Goal: Task Accomplishment & Management: Use online tool/utility

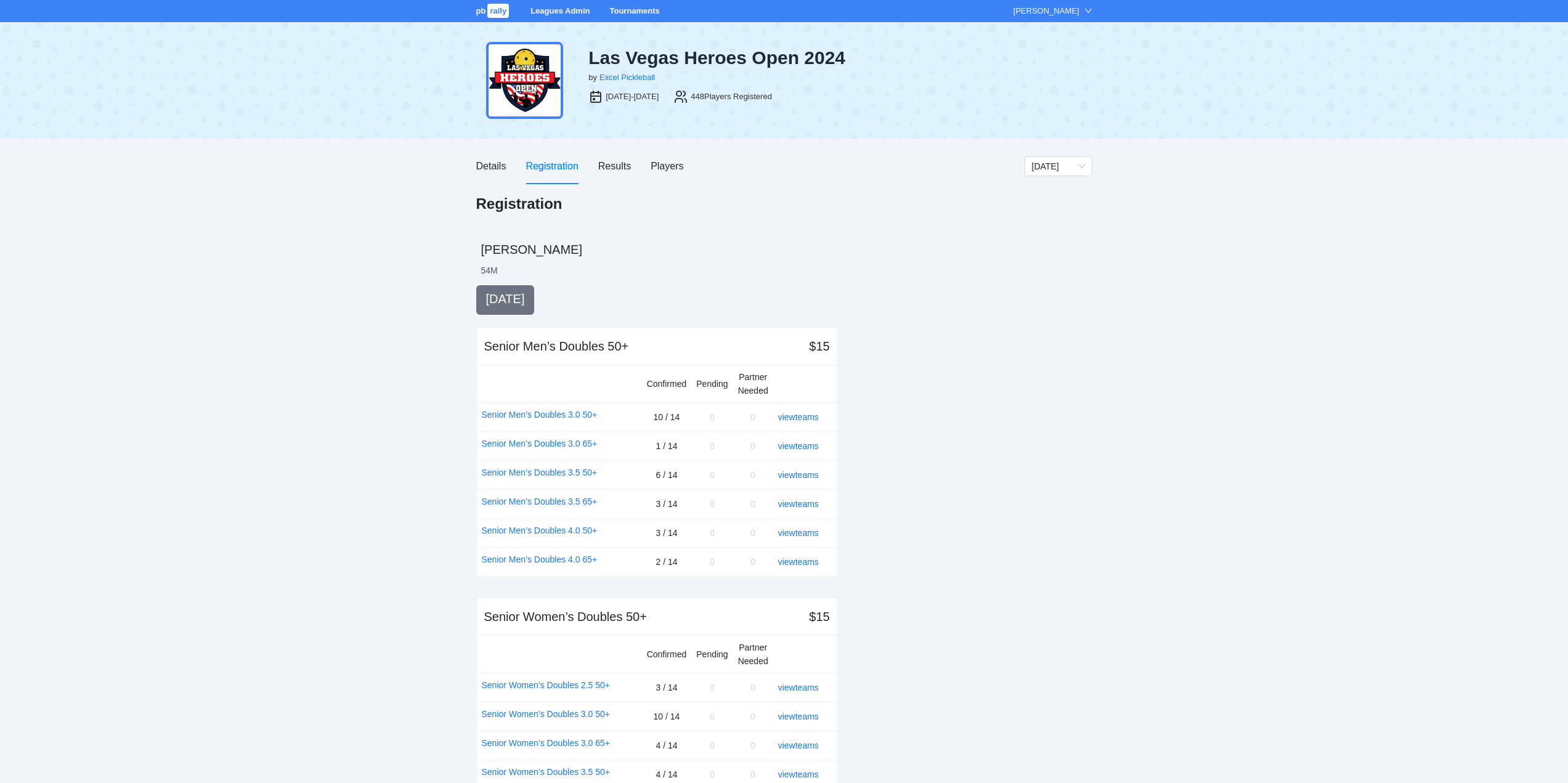
click at [628, 7] on link "Tournaments" at bounding box center [634, 11] width 50 height 9
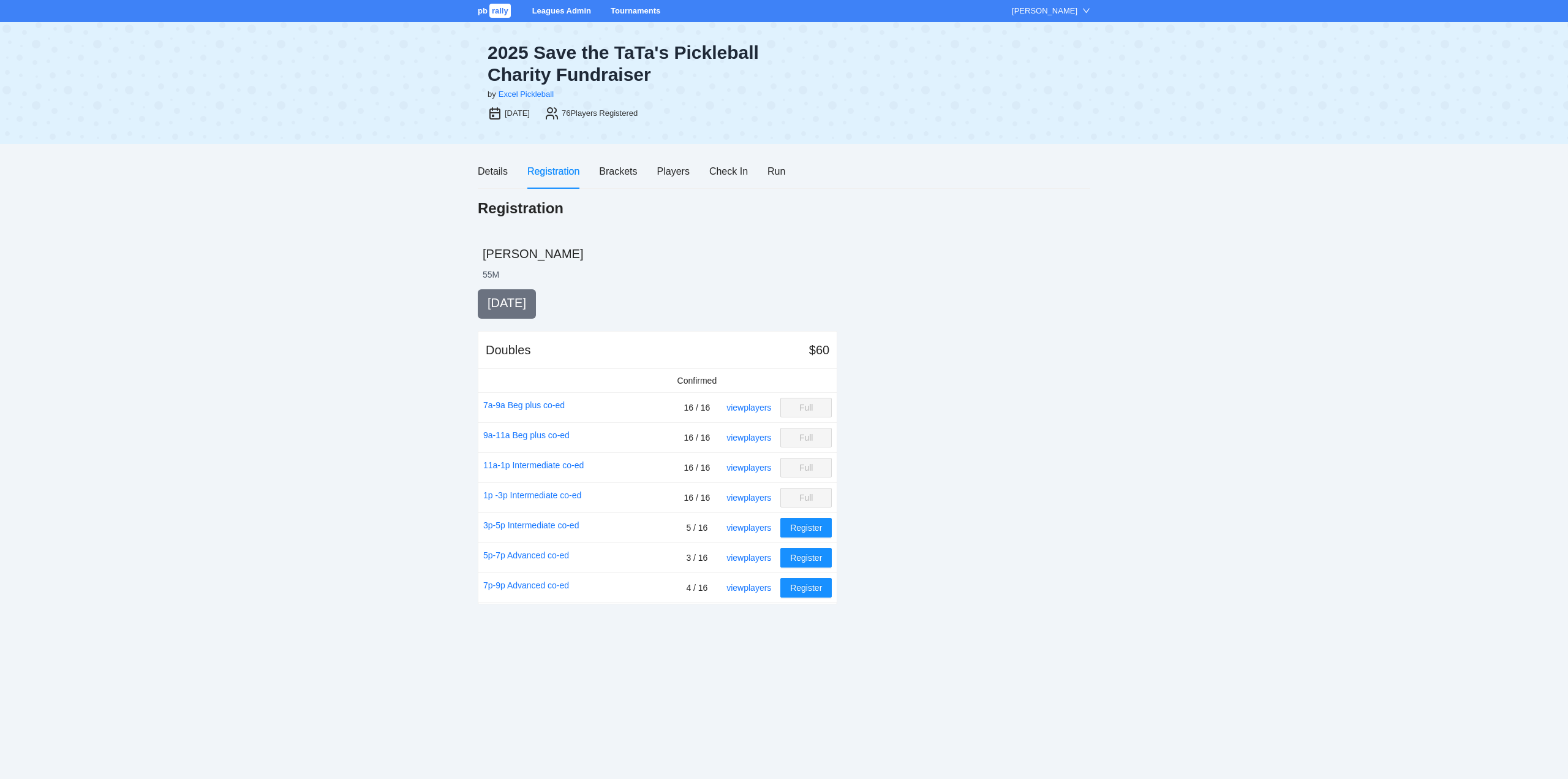
click at [623, 7] on link "Tournaments" at bounding box center [635, 11] width 49 height 9
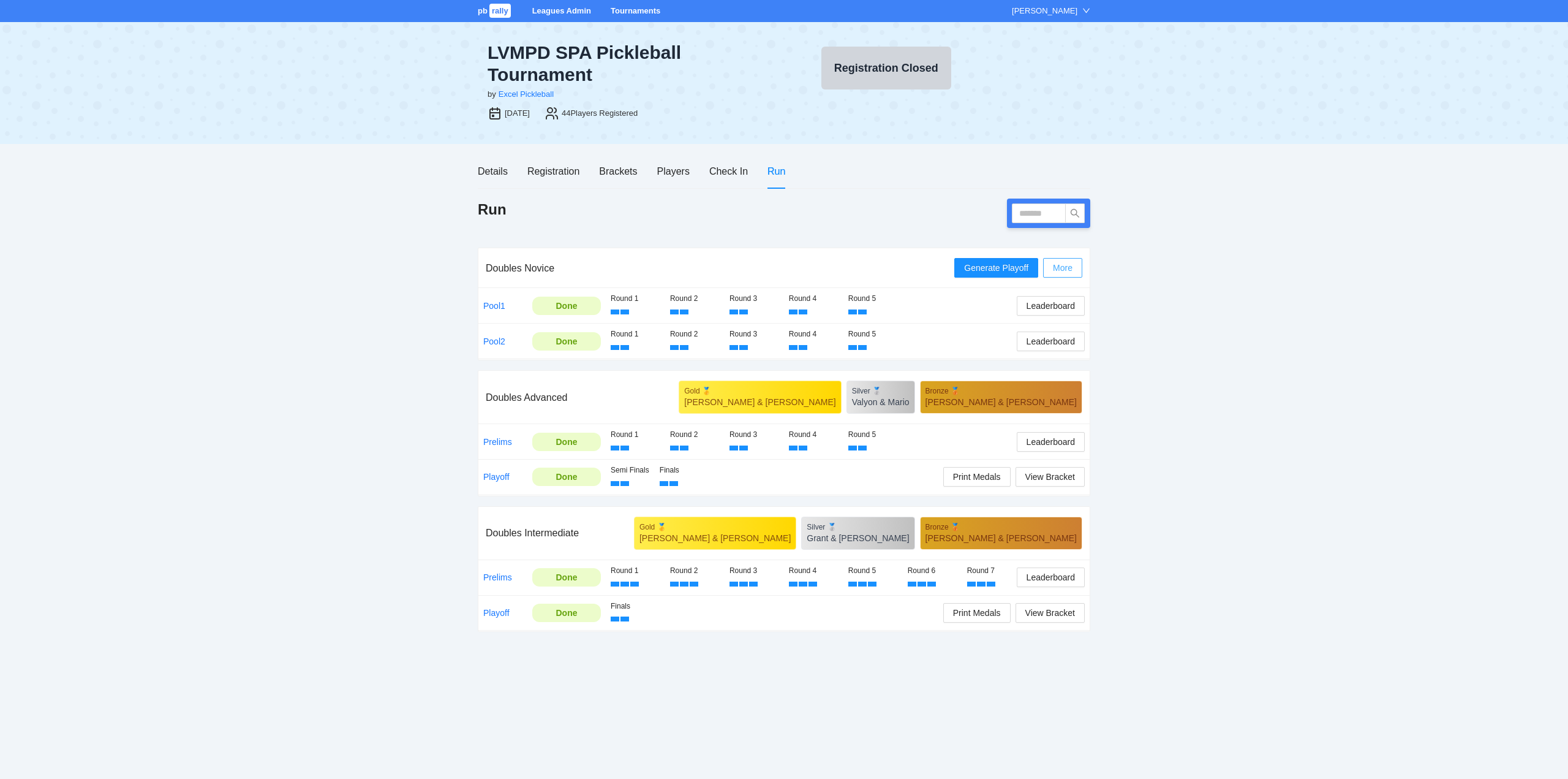
click at [1065, 266] on span "More" at bounding box center [1062, 267] width 20 height 13
click at [988, 266] on span "Generate Playoff" at bounding box center [995, 267] width 64 height 13
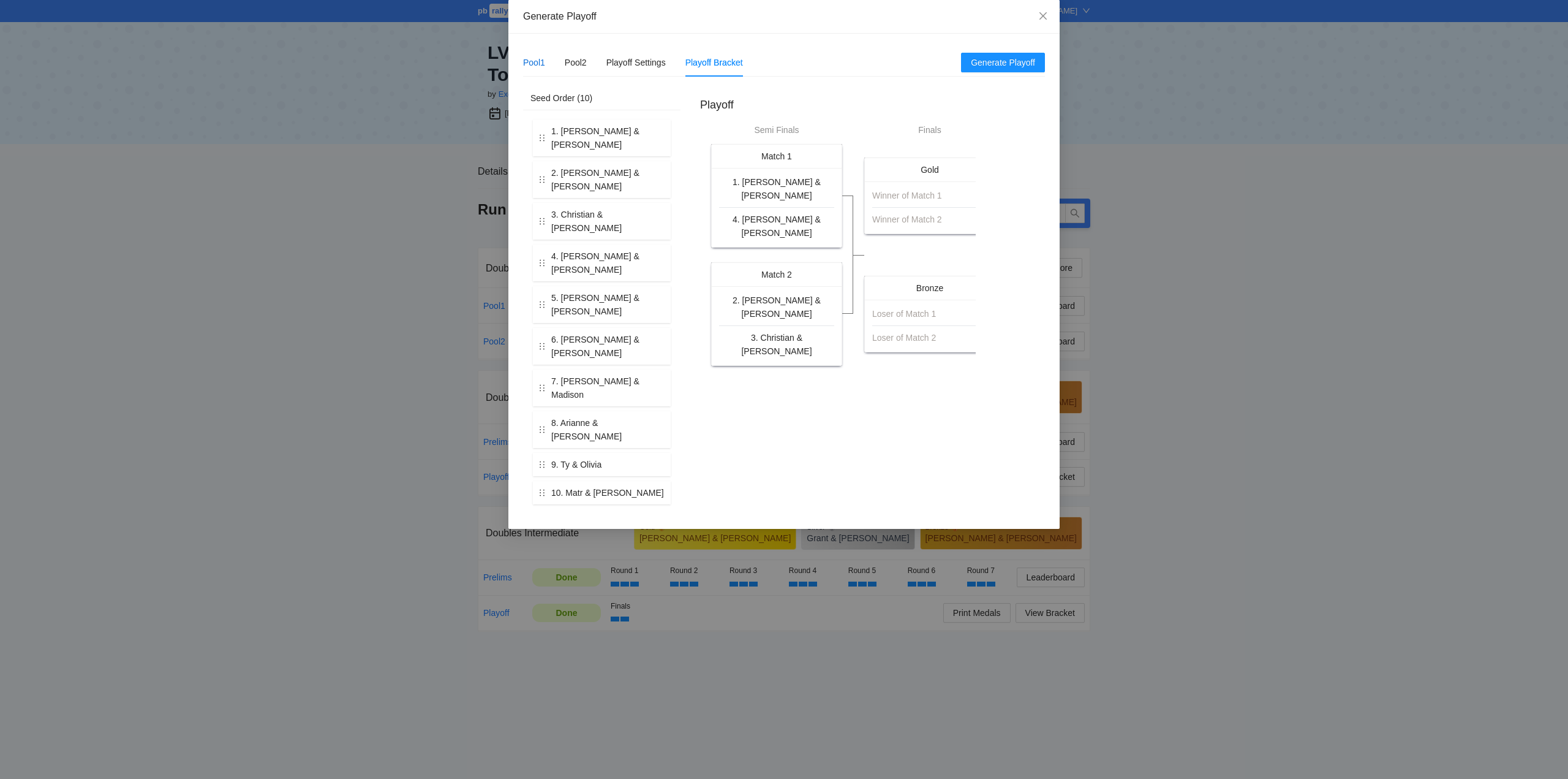
click at [535, 62] on div "Pool1" at bounding box center [534, 62] width 22 height 13
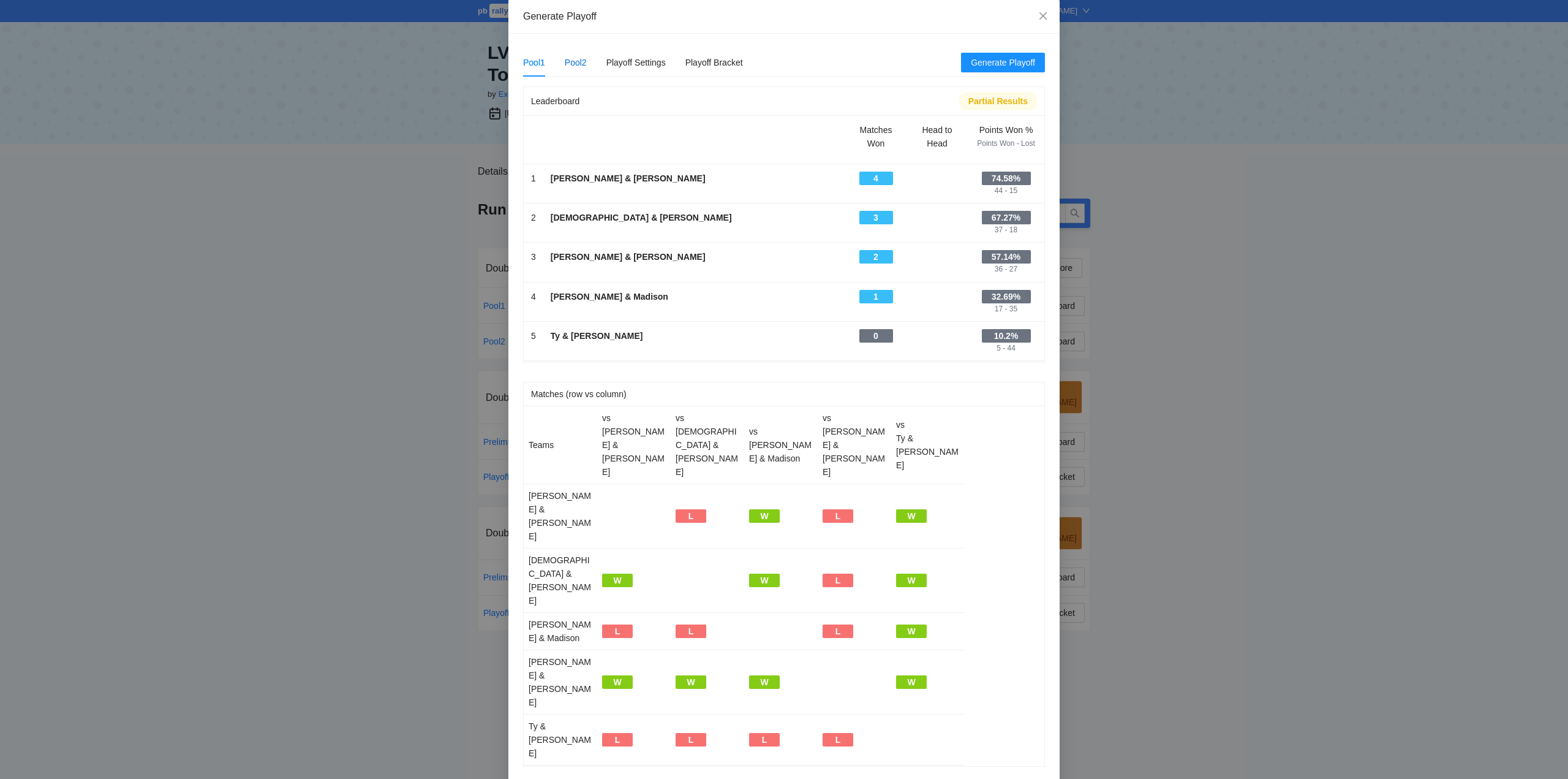
click at [581, 61] on div "Pool2" at bounding box center [576, 62] width 22 height 13
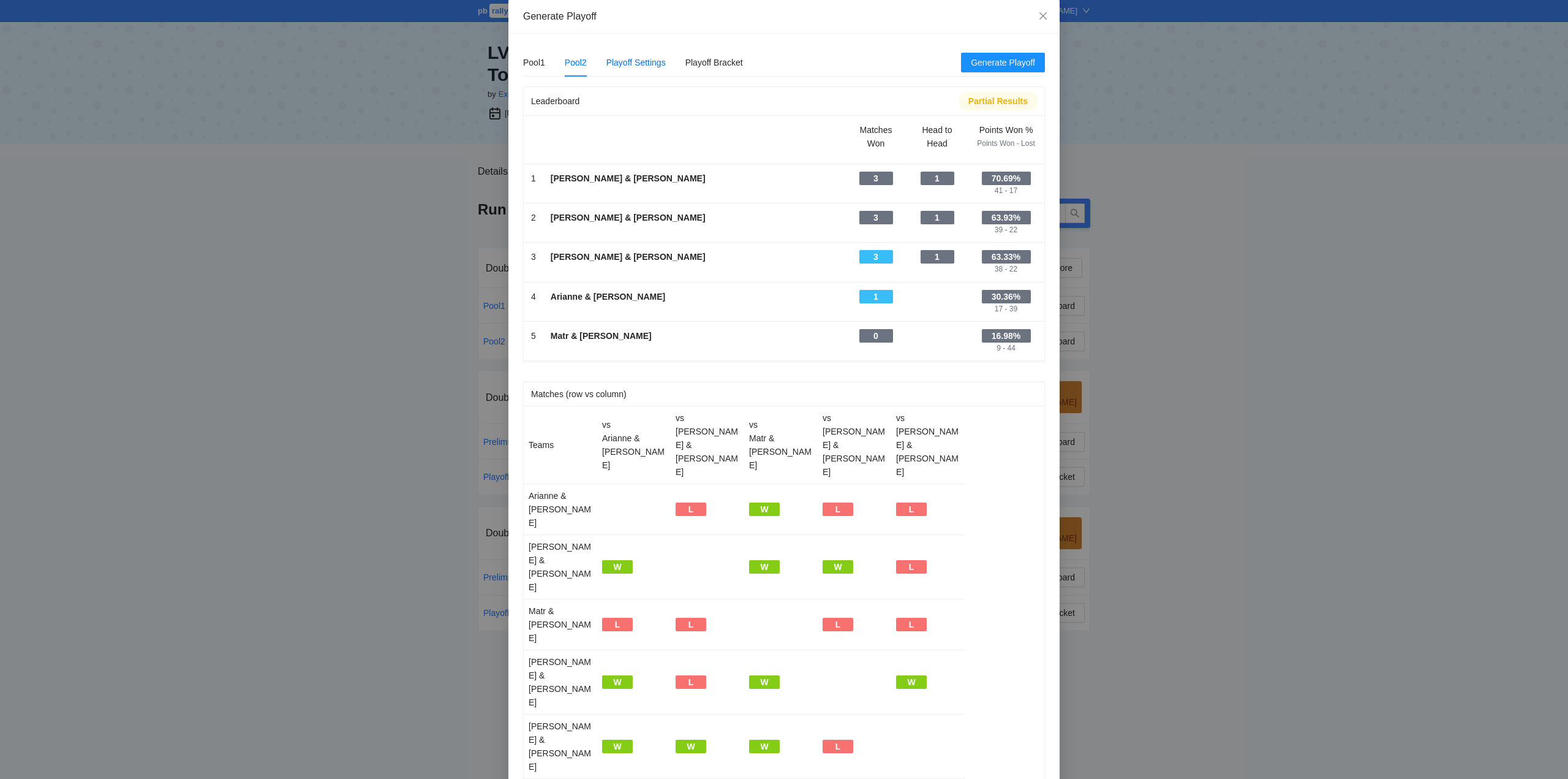
click at [639, 62] on div "Playoff Settings" at bounding box center [636, 62] width 60 height 13
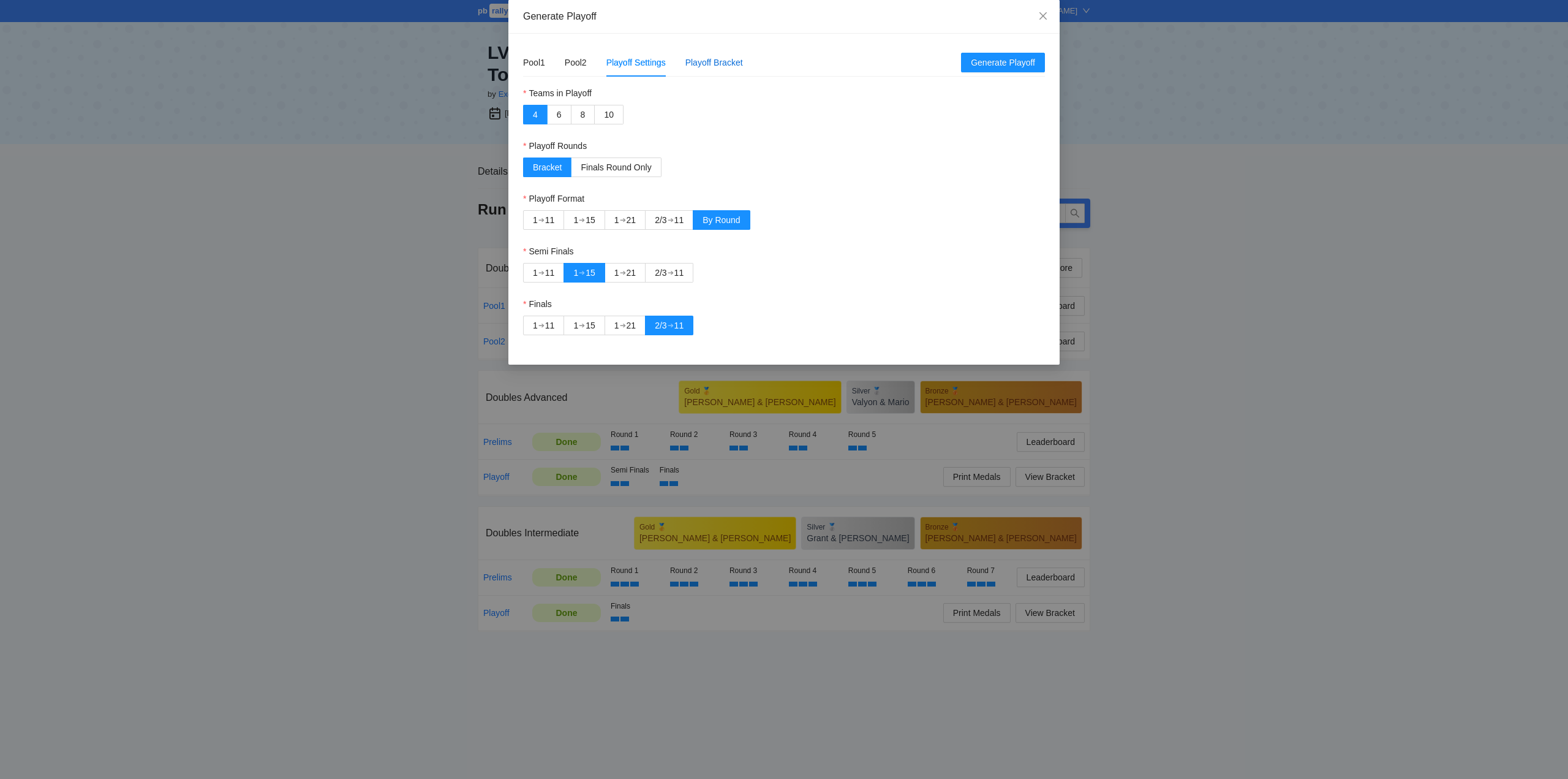
click at [721, 62] on div "Playoff Bracket" at bounding box center [714, 62] width 58 height 13
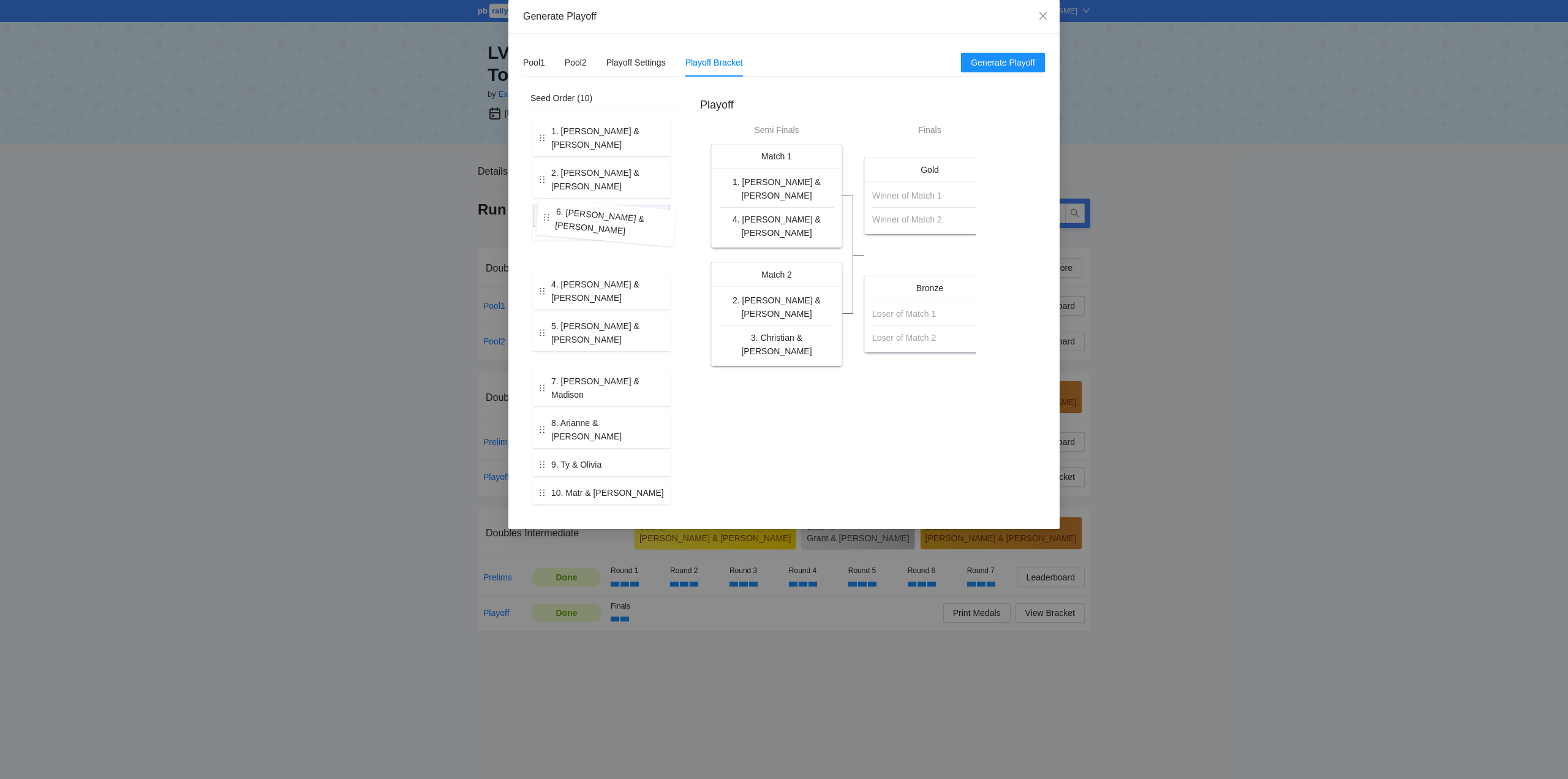
drag, startPoint x: 576, startPoint y: 277, endPoint x: 580, endPoint y: 221, distance: 56.1
click at [580, 221] on div "1. Roy & Scott 2. Sonja & Elise 3. Christian & Jake 4. Brian & Corey 5. Carlos …" at bounding box center [602, 311] width 143 height 389
click at [995, 62] on span "Generate Playoff" at bounding box center [1002, 62] width 64 height 13
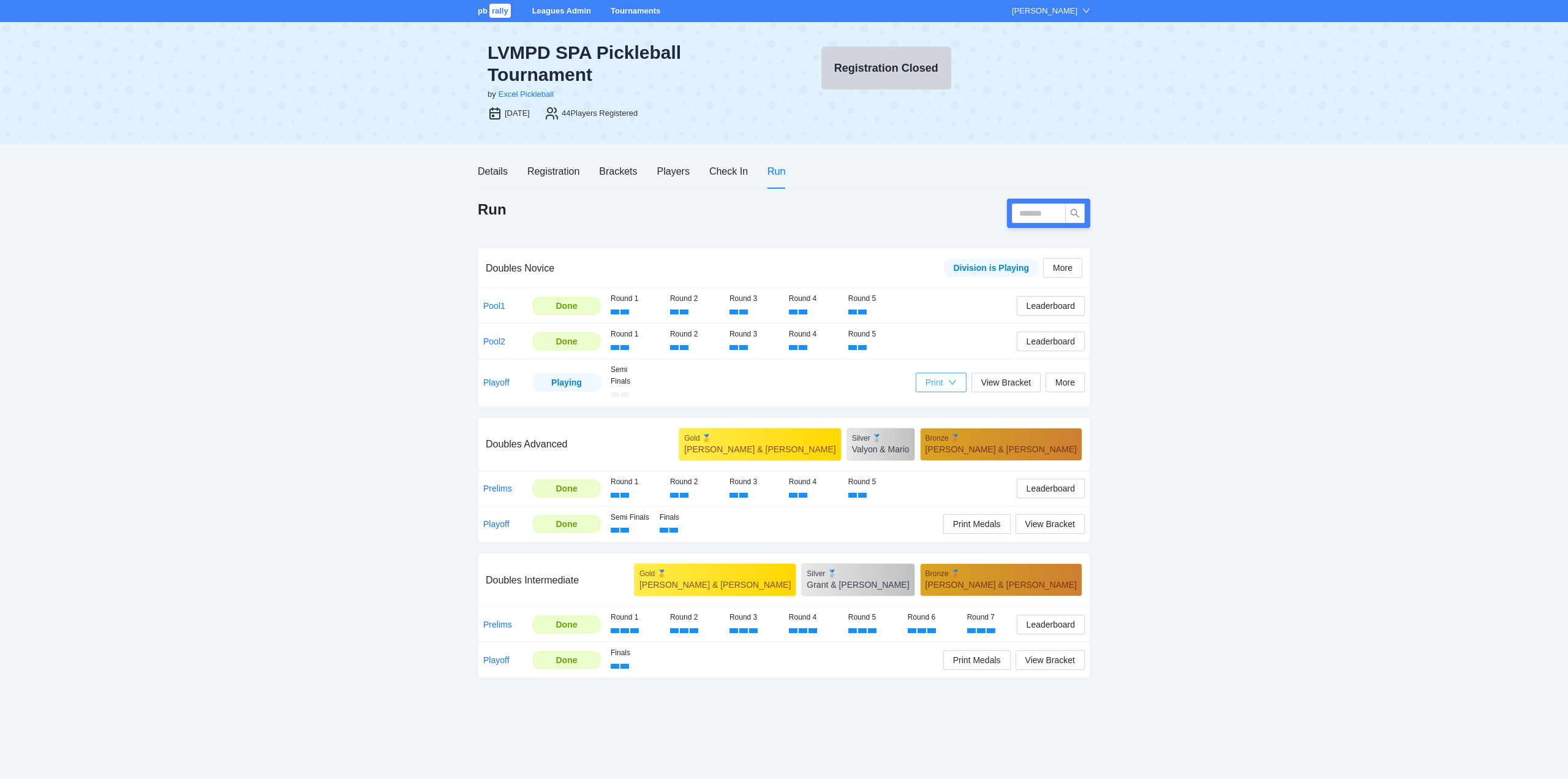
click at [950, 382] on icon "down" at bounding box center [952, 383] width 8 height 5
click at [945, 424] on span "Scorecards" at bounding box center [954, 426] width 63 height 13
click at [1042, 213] on input "text" at bounding box center [1039, 213] width 54 height 20
type input "****"
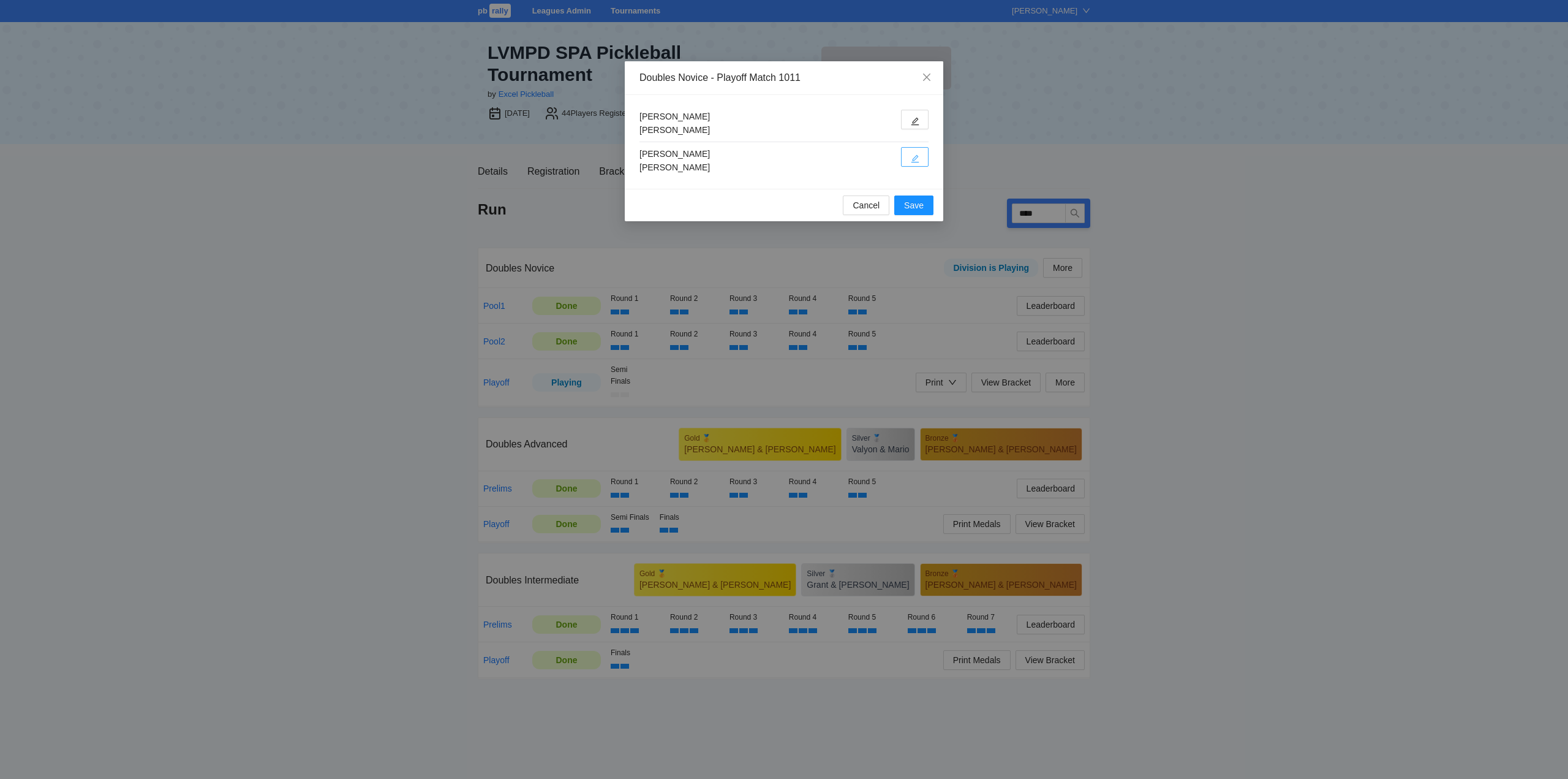
click at [916, 155] on icon "edit" at bounding box center [915, 159] width 9 height 9
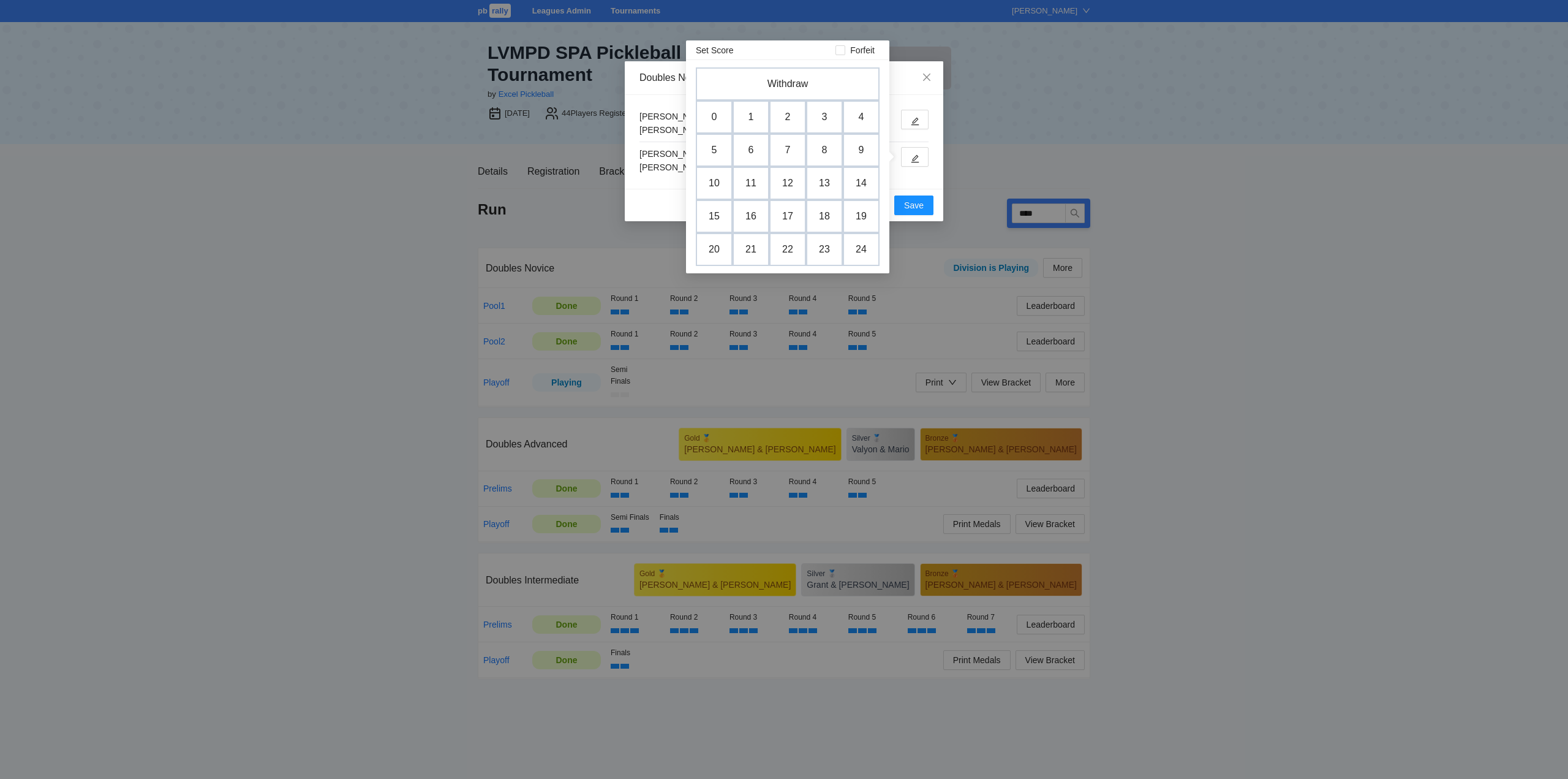
drag, startPoint x: 821, startPoint y: 154, endPoint x: 823, endPoint y: 160, distance: 6.3
click at [822, 154] on td "8" at bounding box center [824, 150] width 37 height 33
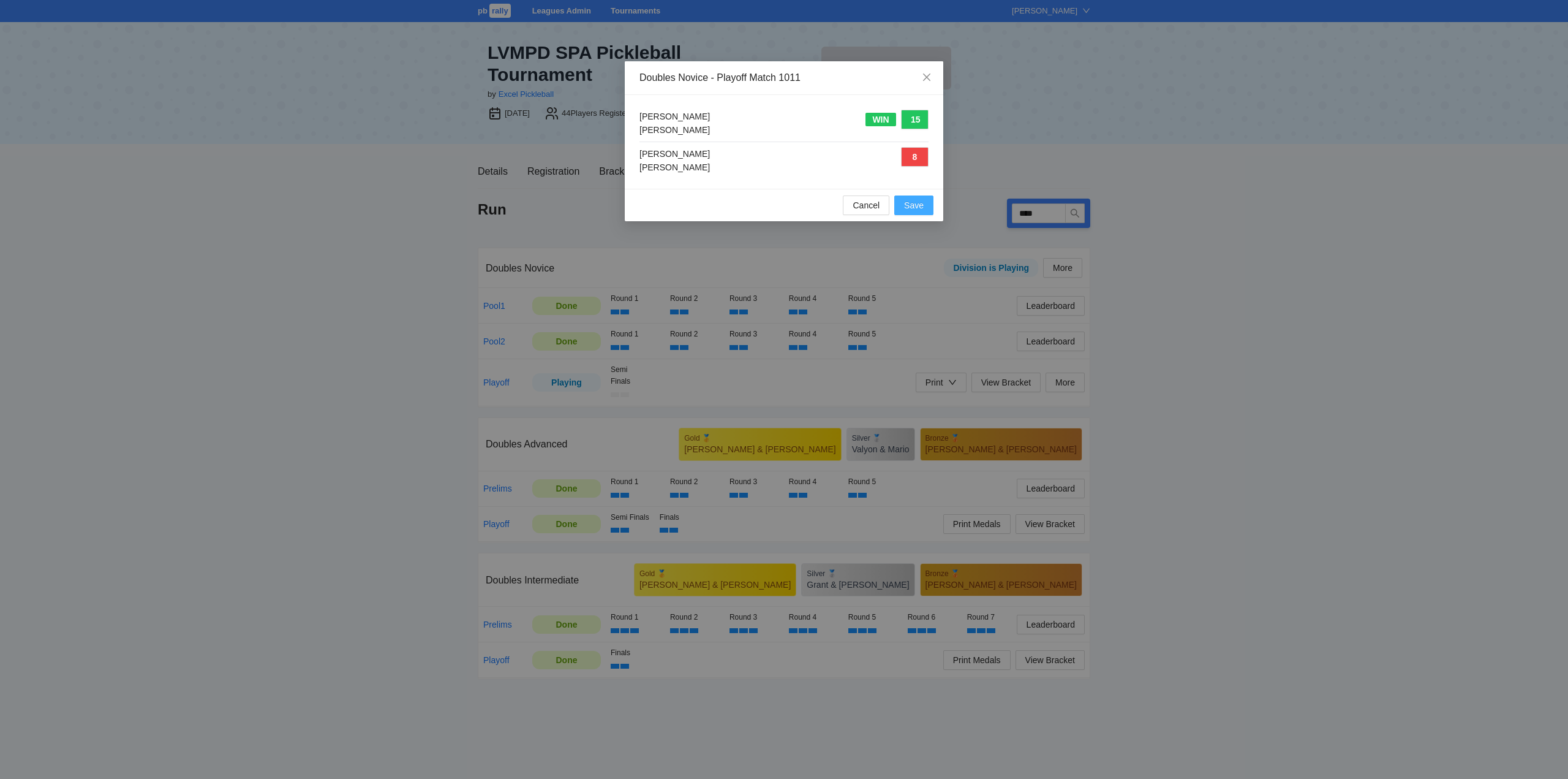
click at [917, 202] on span "Save" at bounding box center [914, 205] width 20 height 13
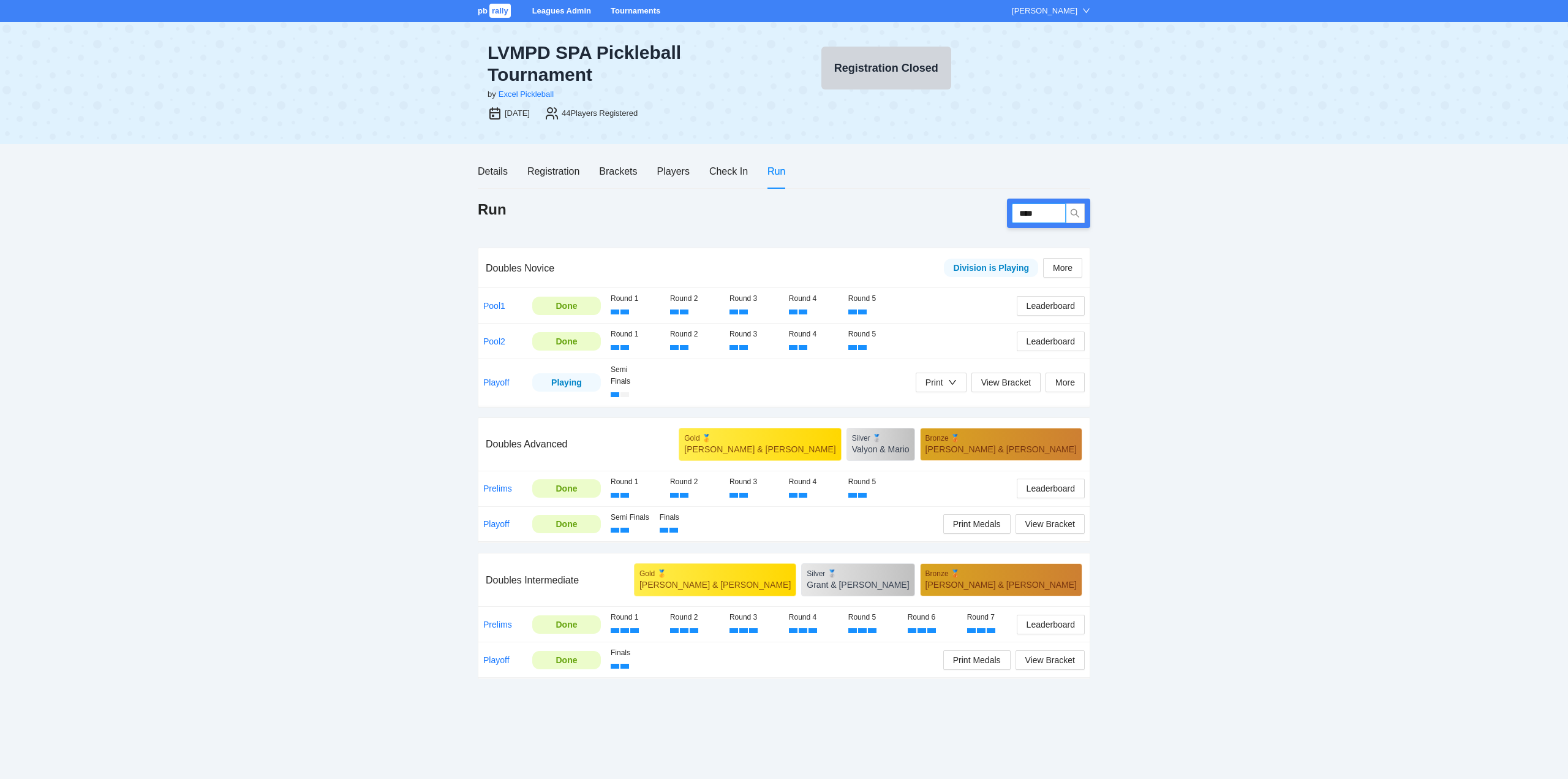
click at [1039, 216] on input "****" at bounding box center [1039, 213] width 54 height 20
type input "****"
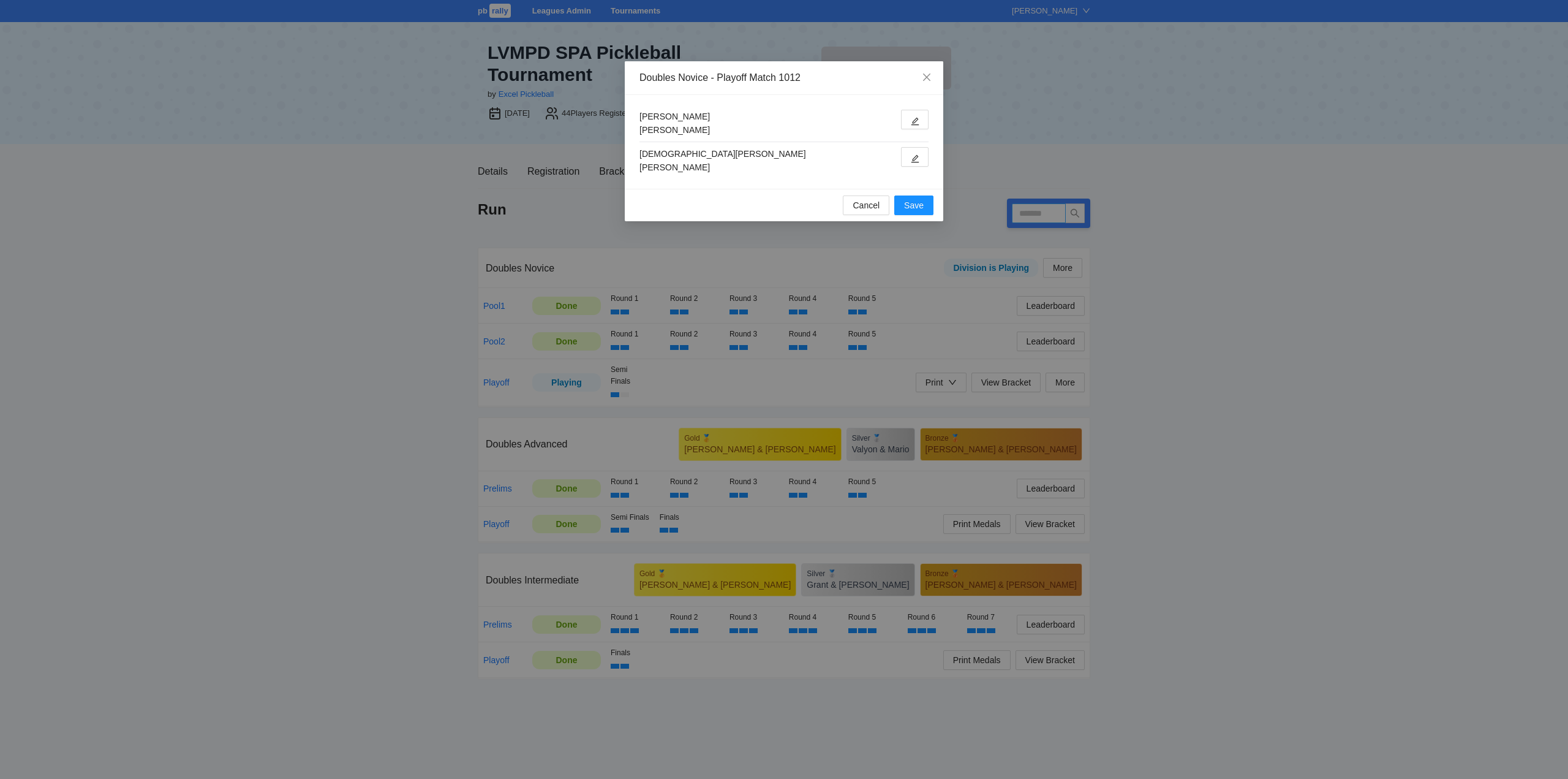
type input "****"
click at [913, 117] on span "edit" at bounding box center [915, 121] width 9 height 9
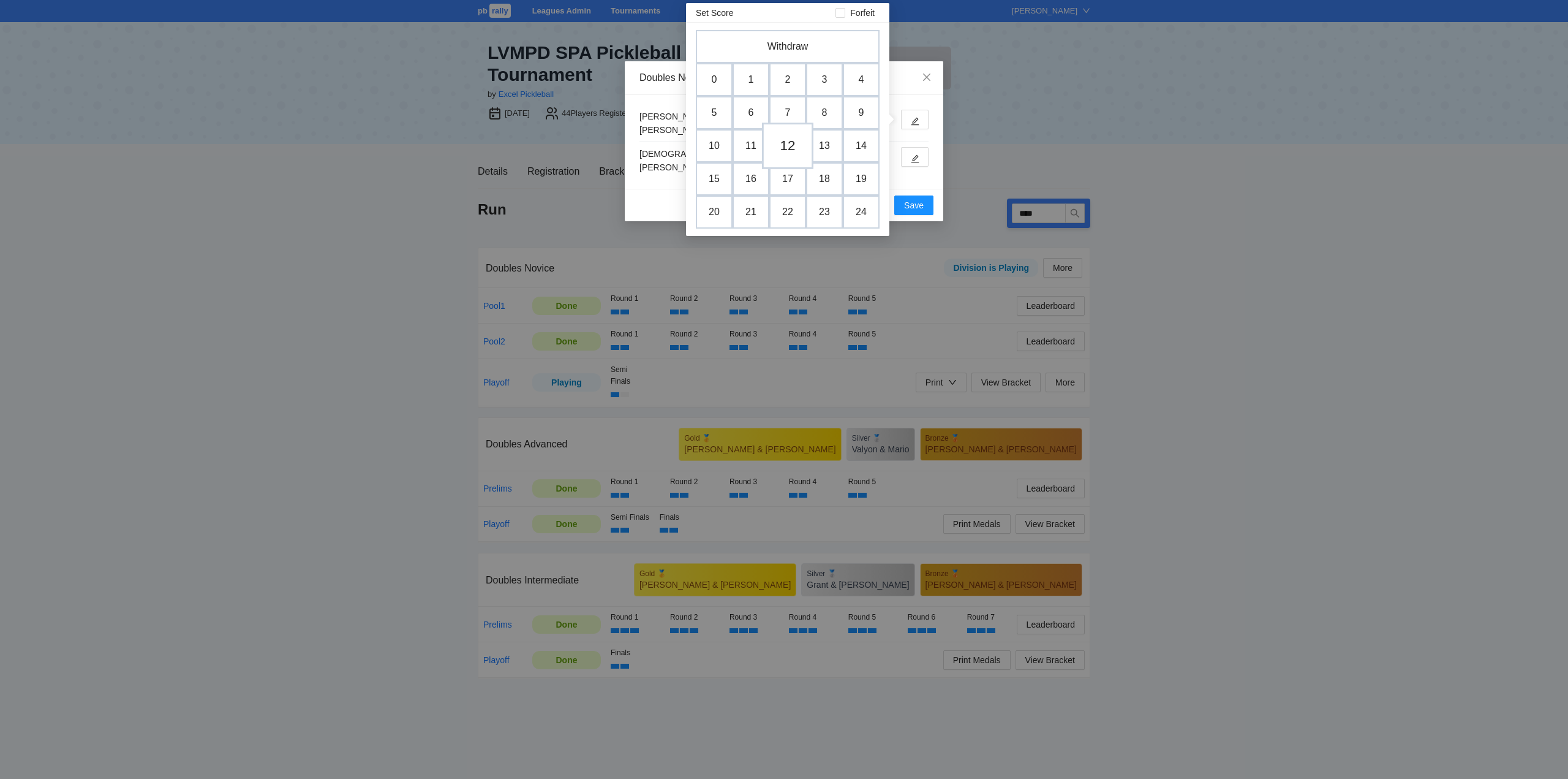
click at [789, 148] on td "12" at bounding box center [787, 145] width 51 height 46
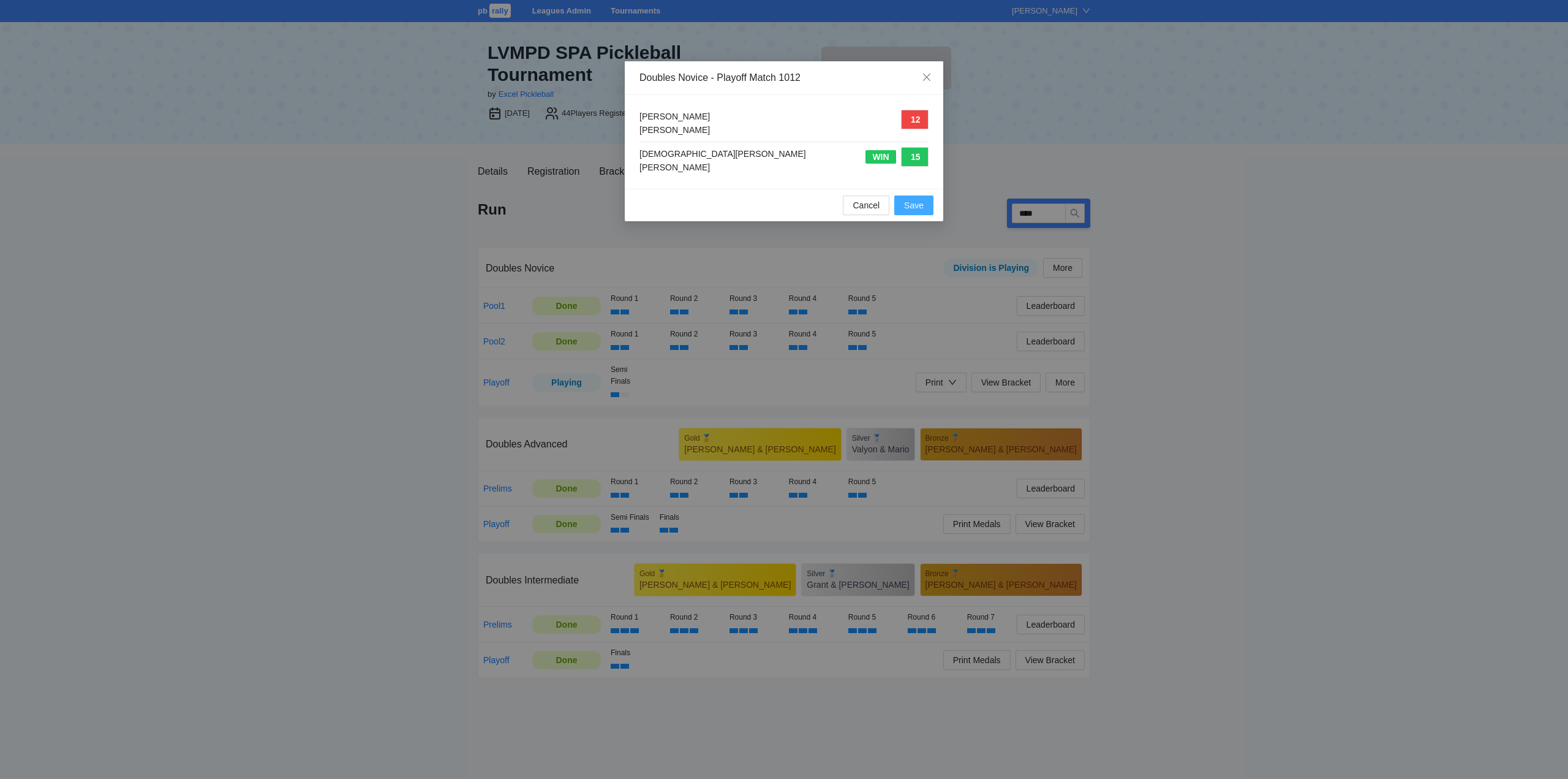
click at [917, 207] on span "Save" at bounding box center [914, 205] width 20 height 13
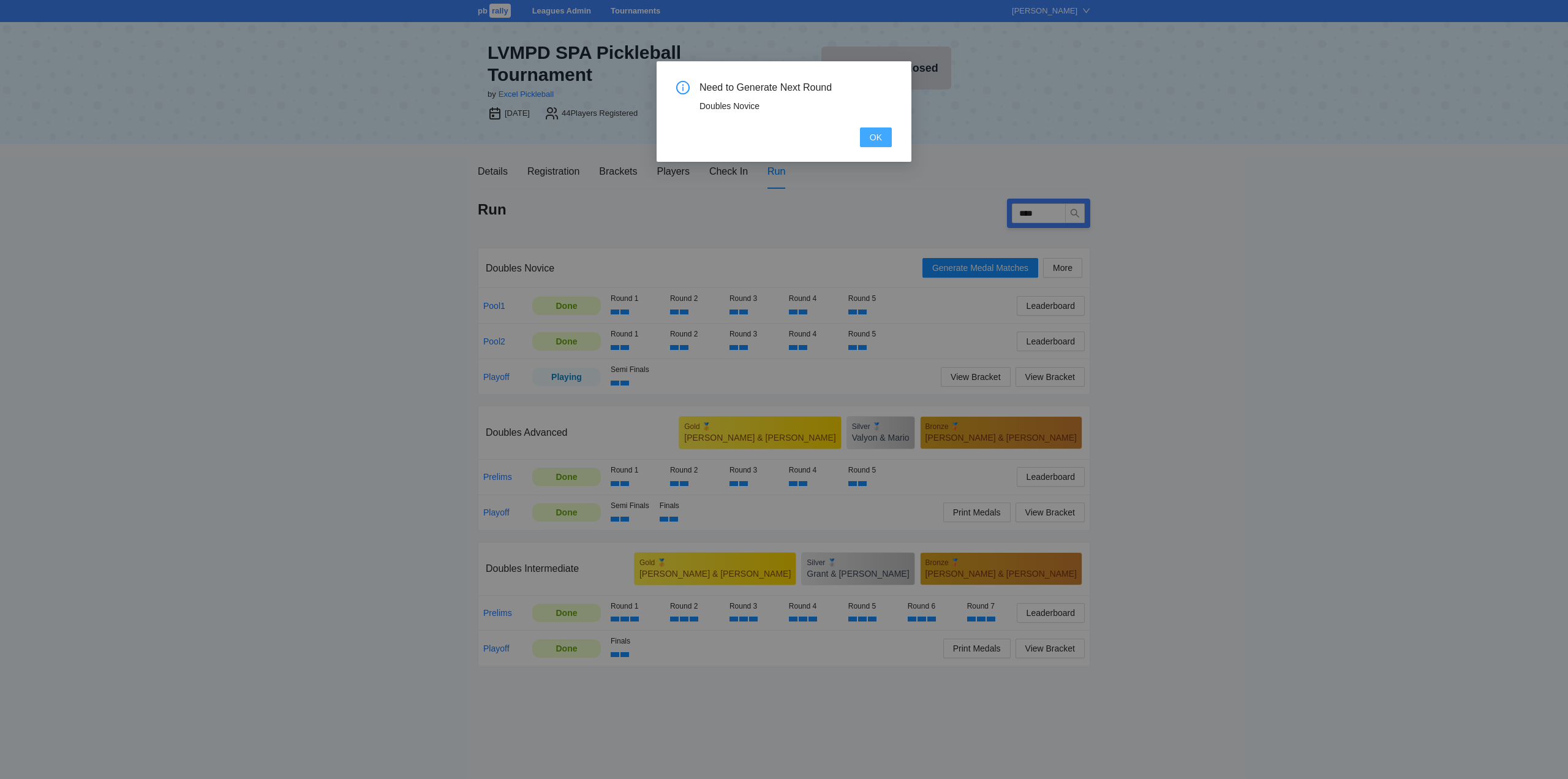
click at [876, 136] on span "OK" at bounding box center [876, 137] width 12 height 13
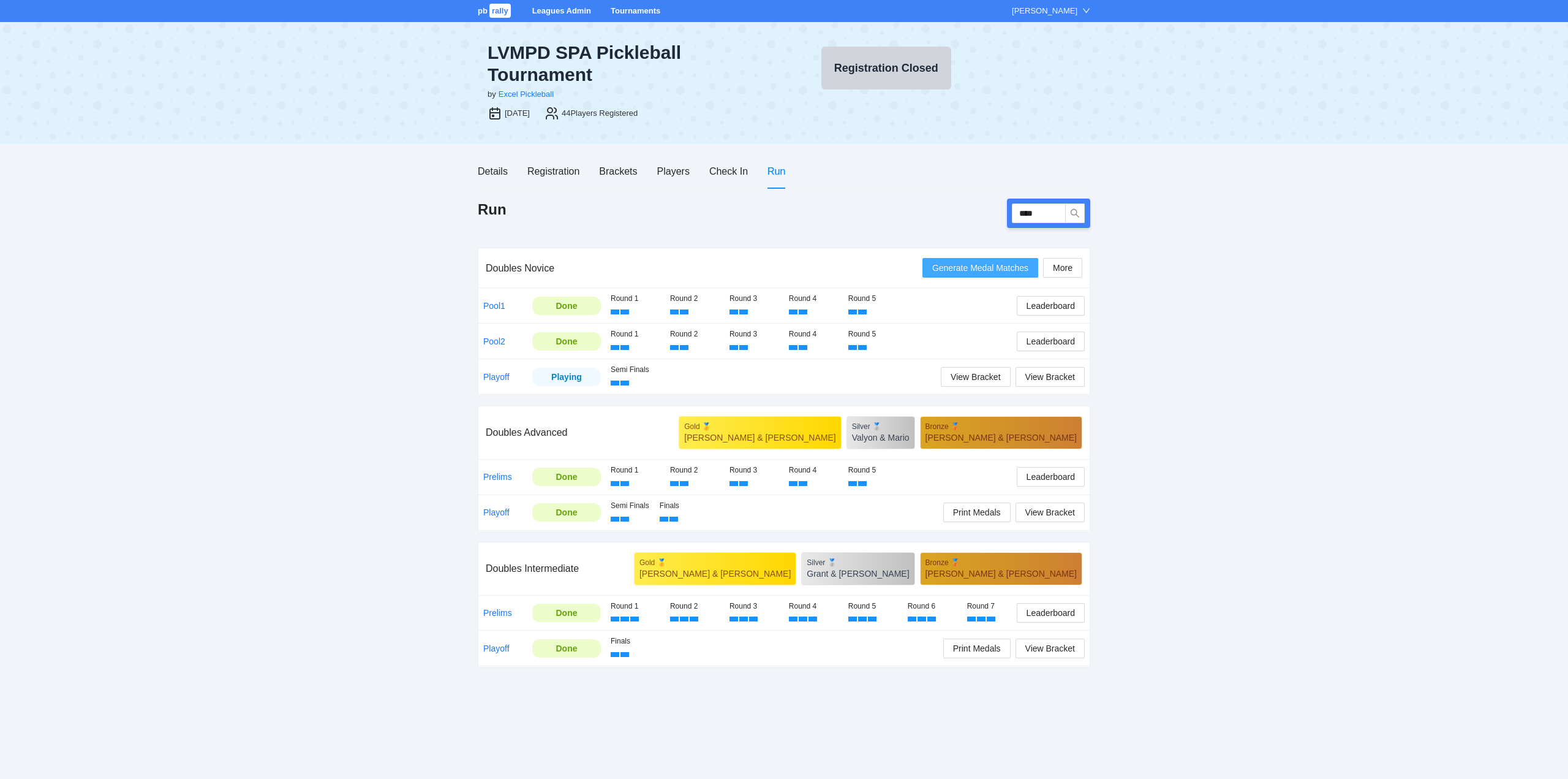
click at [971, 265] on span "Generate Medal Matches" at bounding box center [980, 267] width 96 height 13
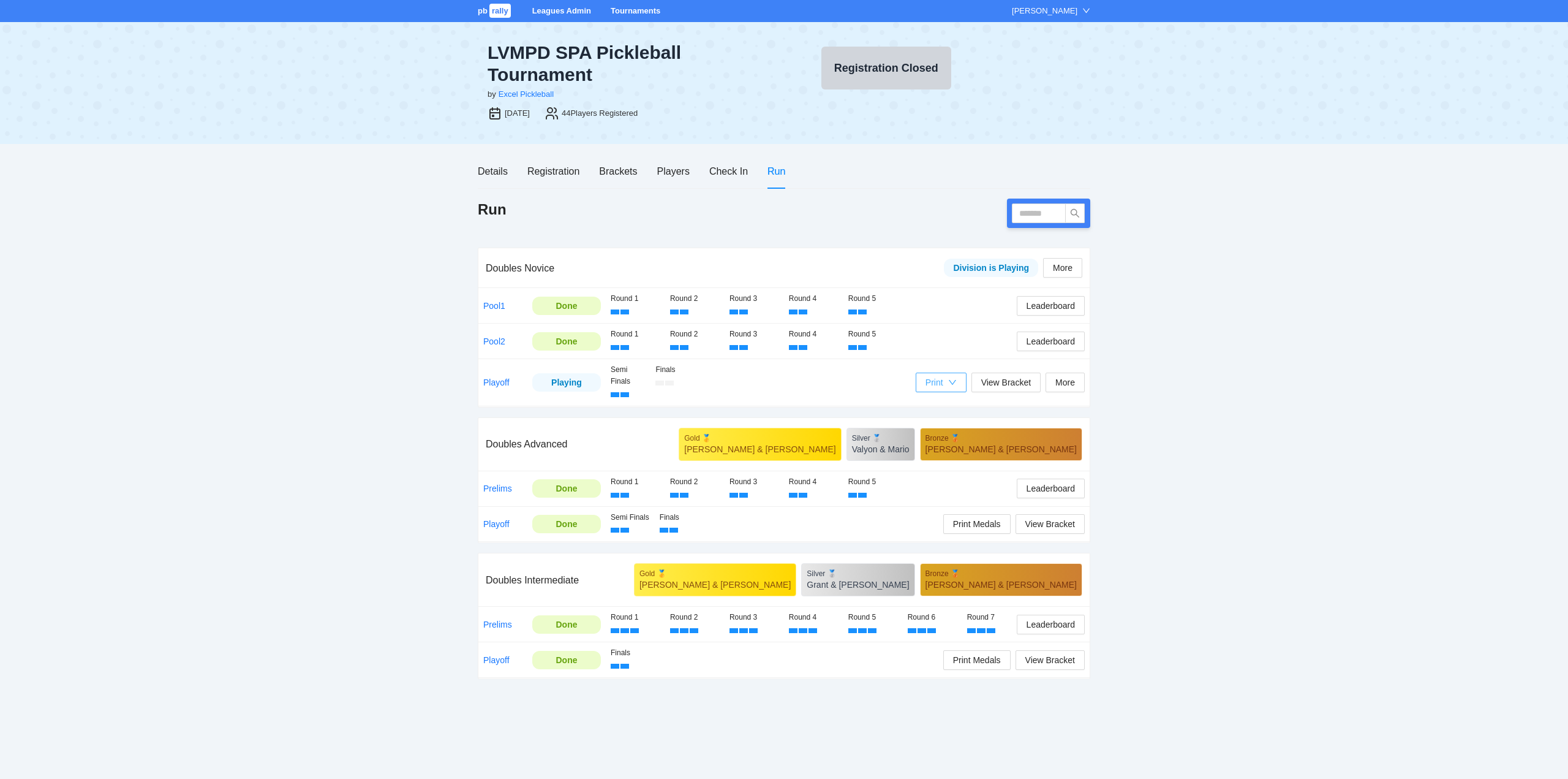
click at [936, 383] on div "Print" at bounding box center [935, 382] width 18 height 13
click at [949, 405] on span "Players Medal Scorecards" at bounding box center [972, 406] width 100 height 13
click at [1039, 209] on input "text" at bounding box center [1039, 213] width 54 height 20
type input "****"
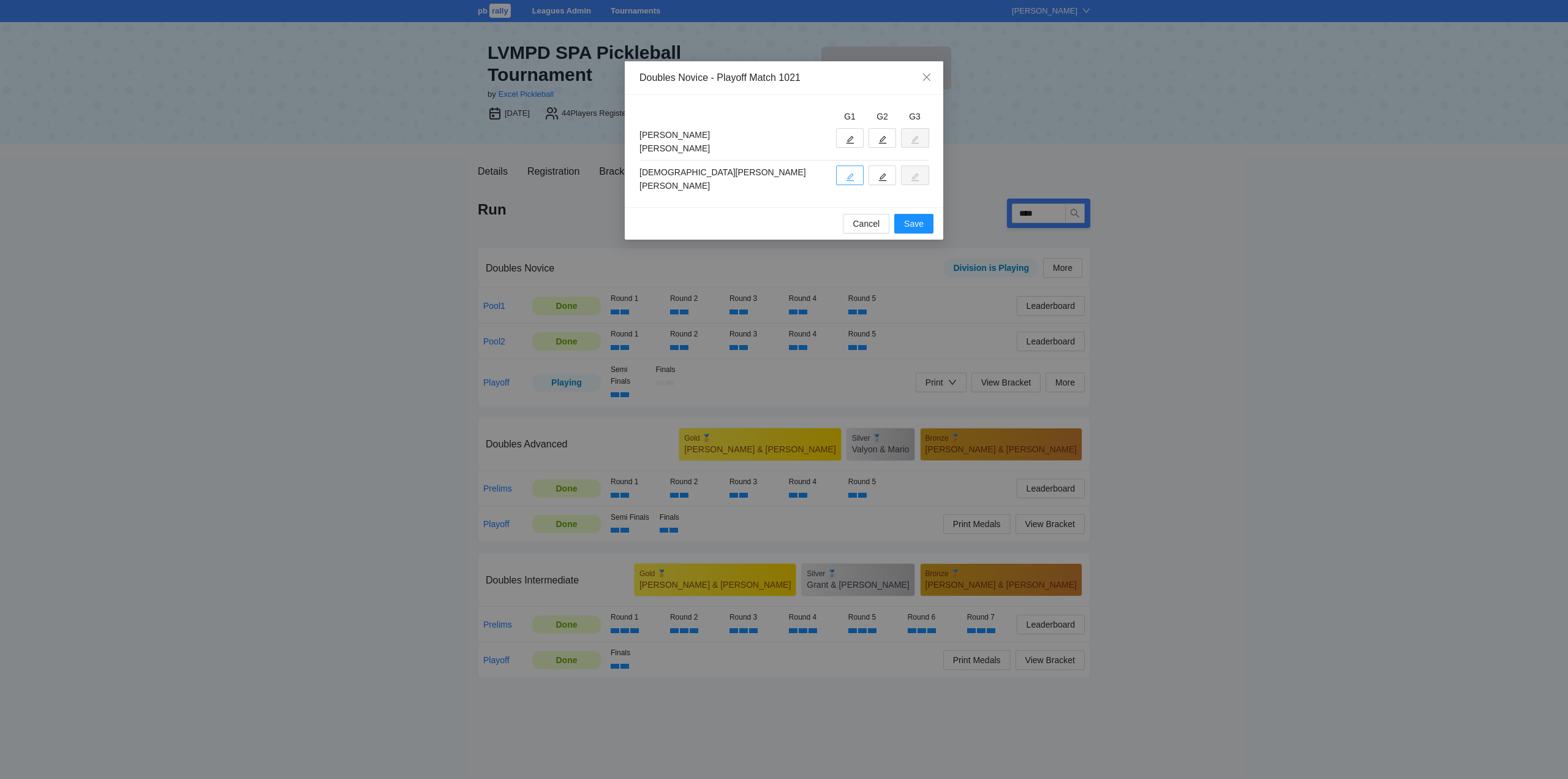
click at [838, 173] on button "button" at bounding box center [850, 175] width 27 height 20
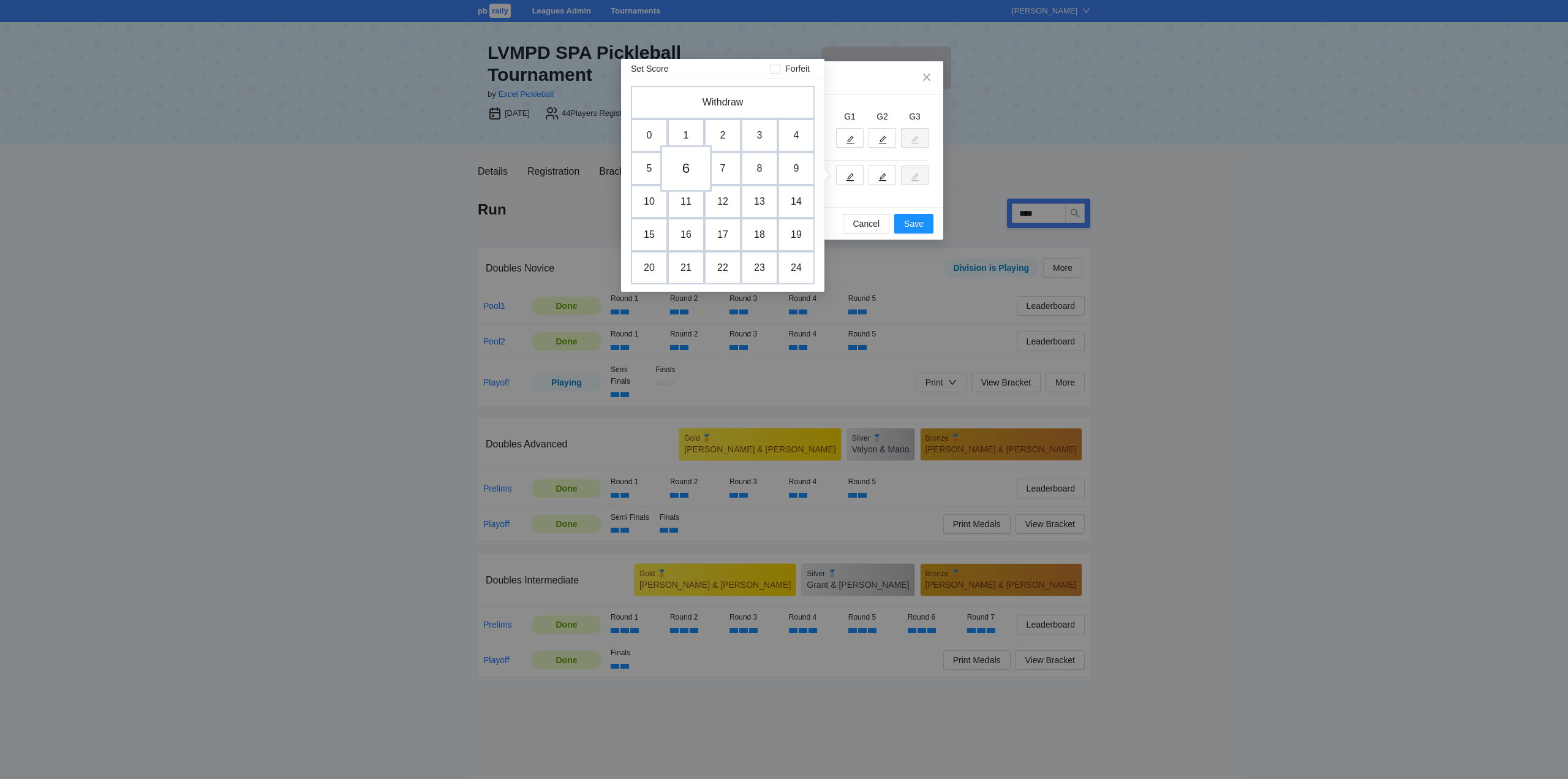
click at [687, 166] on td "6" at bounding box center [685, 168] width 51 height 46
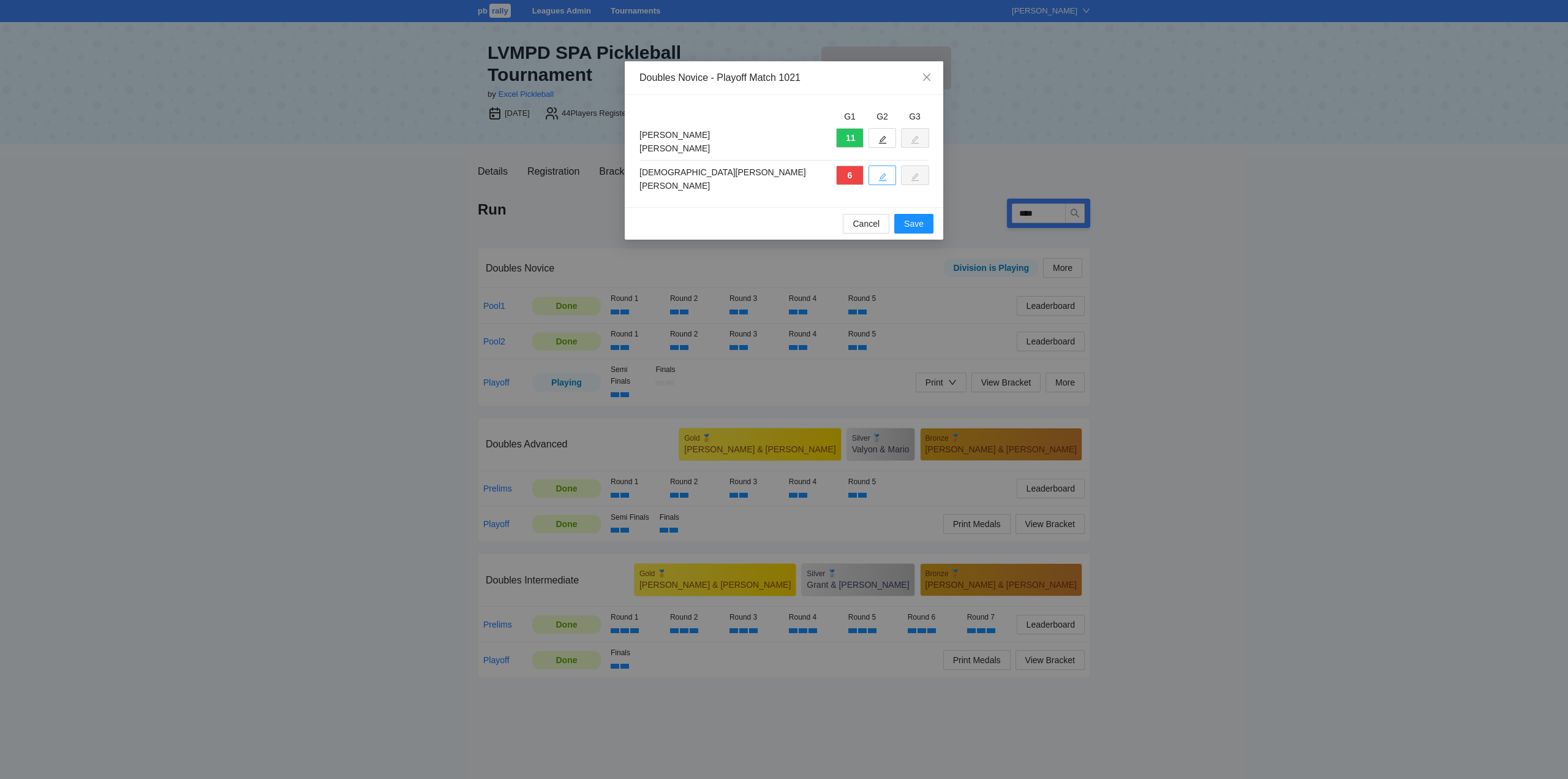
click at [883, 175] on icon "edit" at bounding box center [883, 177] width 8 height 8
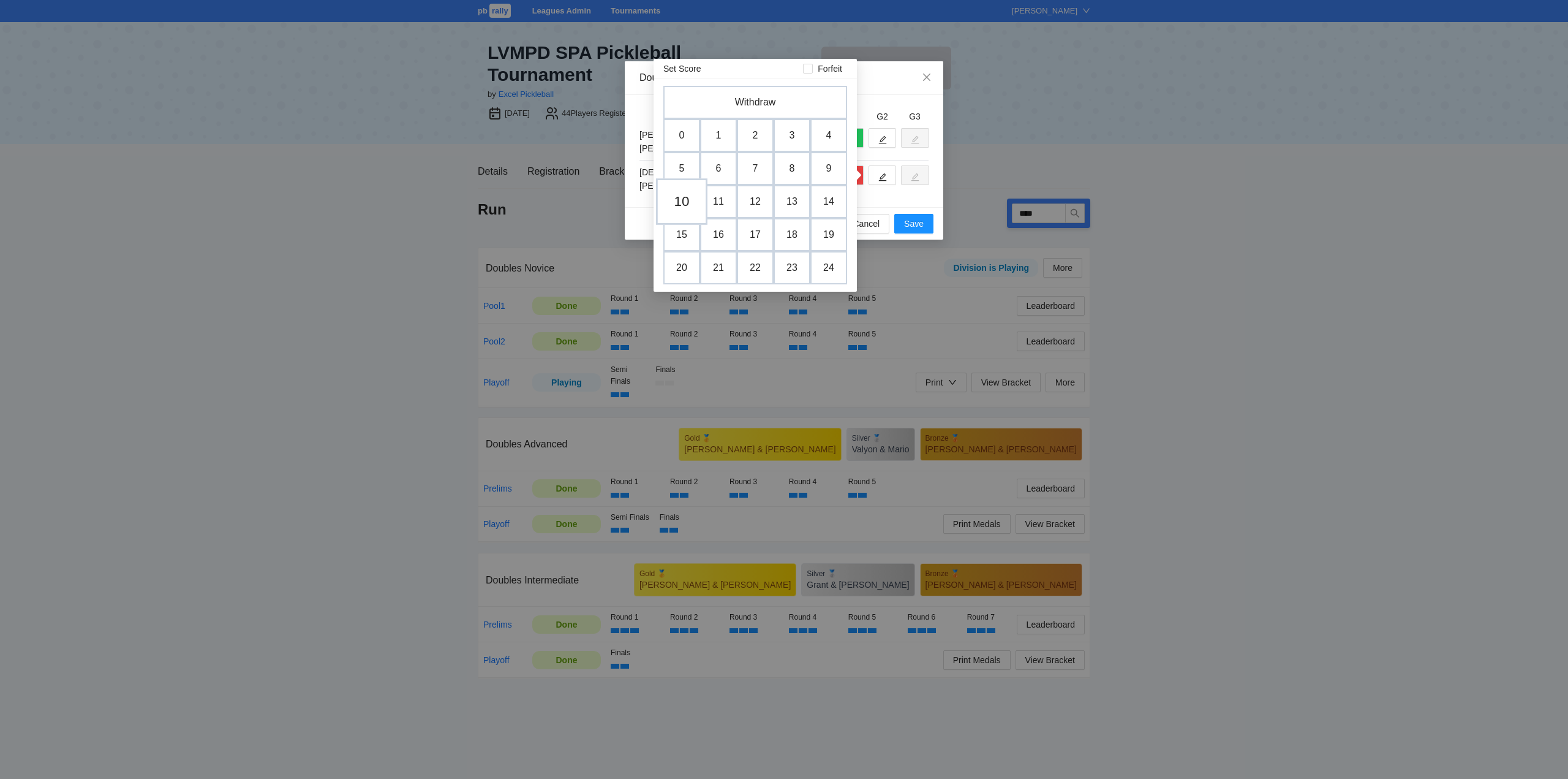
click at [685, 197] on td "10" at bounding box center [682, 201] width 51 height 46
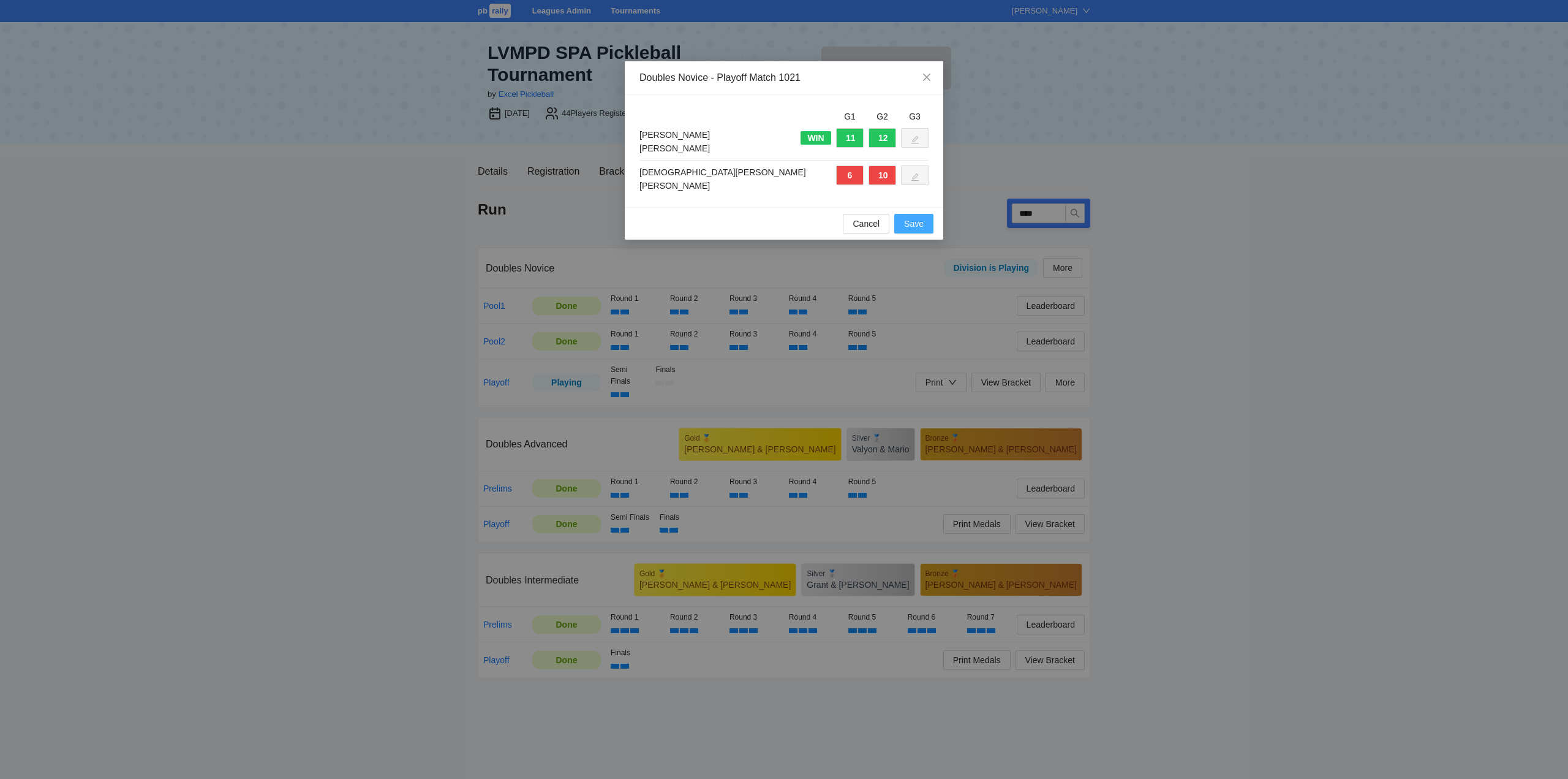
click at [909, 221] on span "Save" at bounding box center [914, 223] width 20 height 13
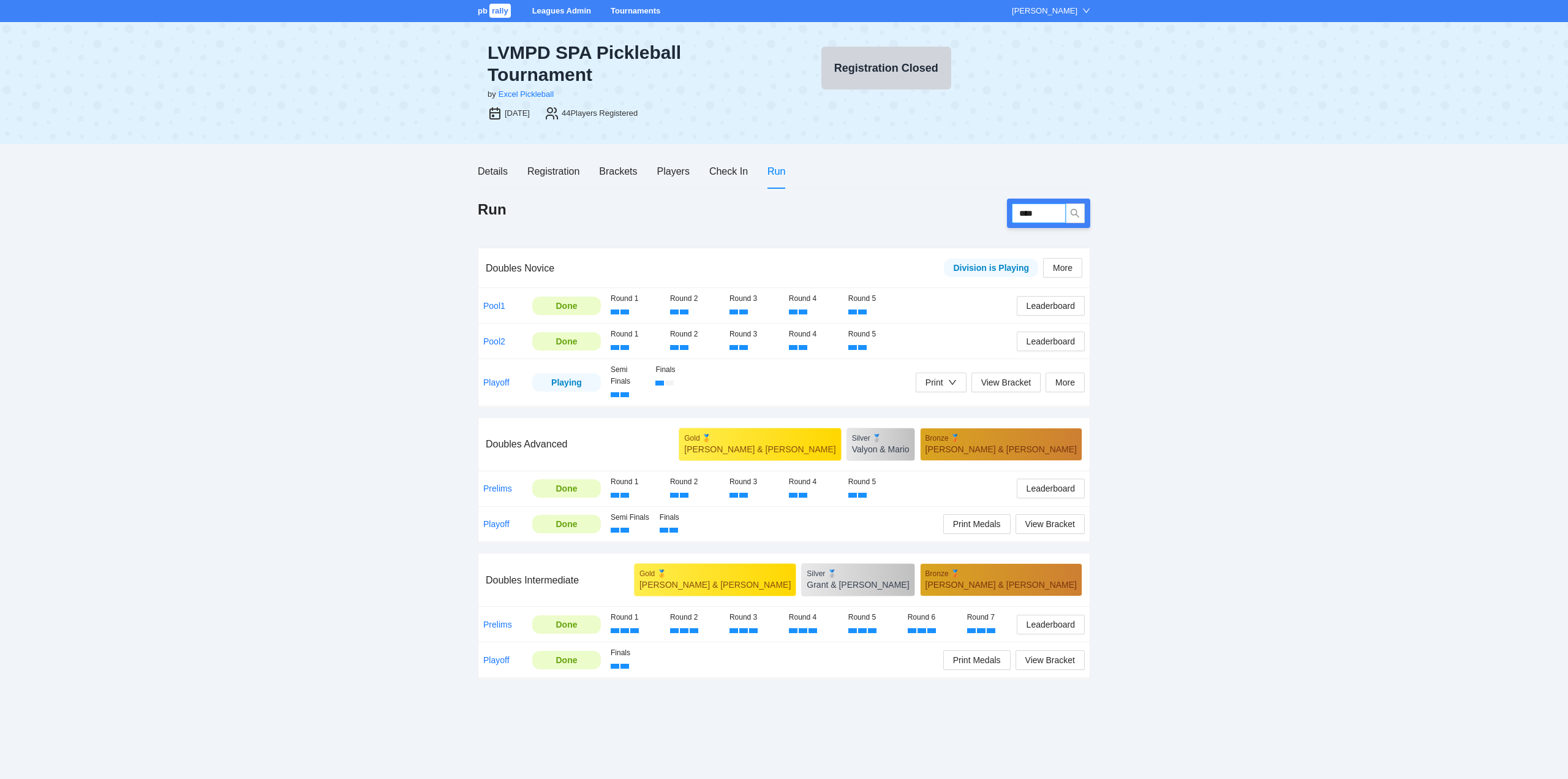
click at [1037, 211] on input "****" at bounding box center [1039, 213] width 54 height 20
type input "****"
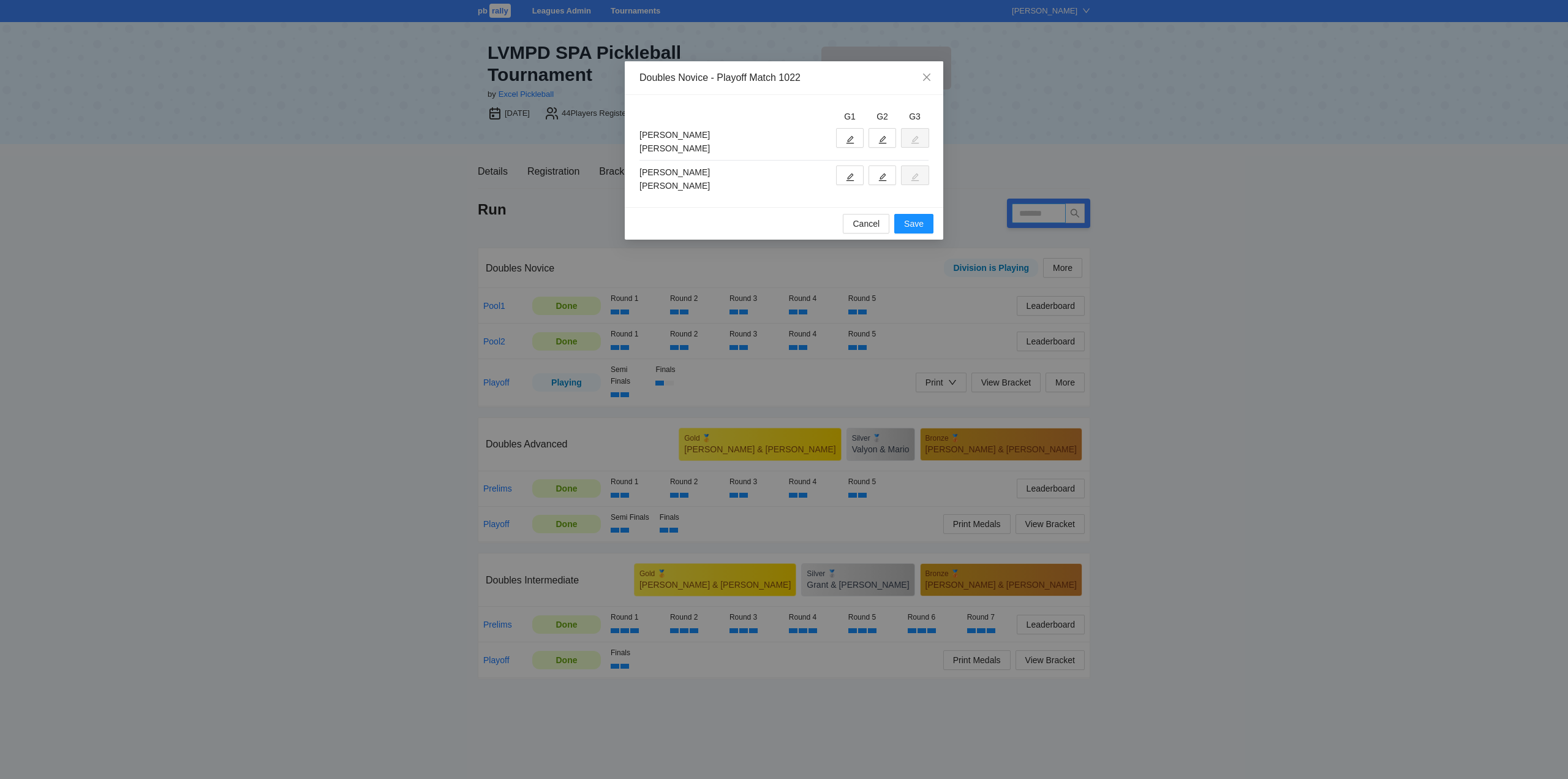
type input "****"
click at [850, 180] on icon "edit" at bounding box center [850, 177] width 9 height 9
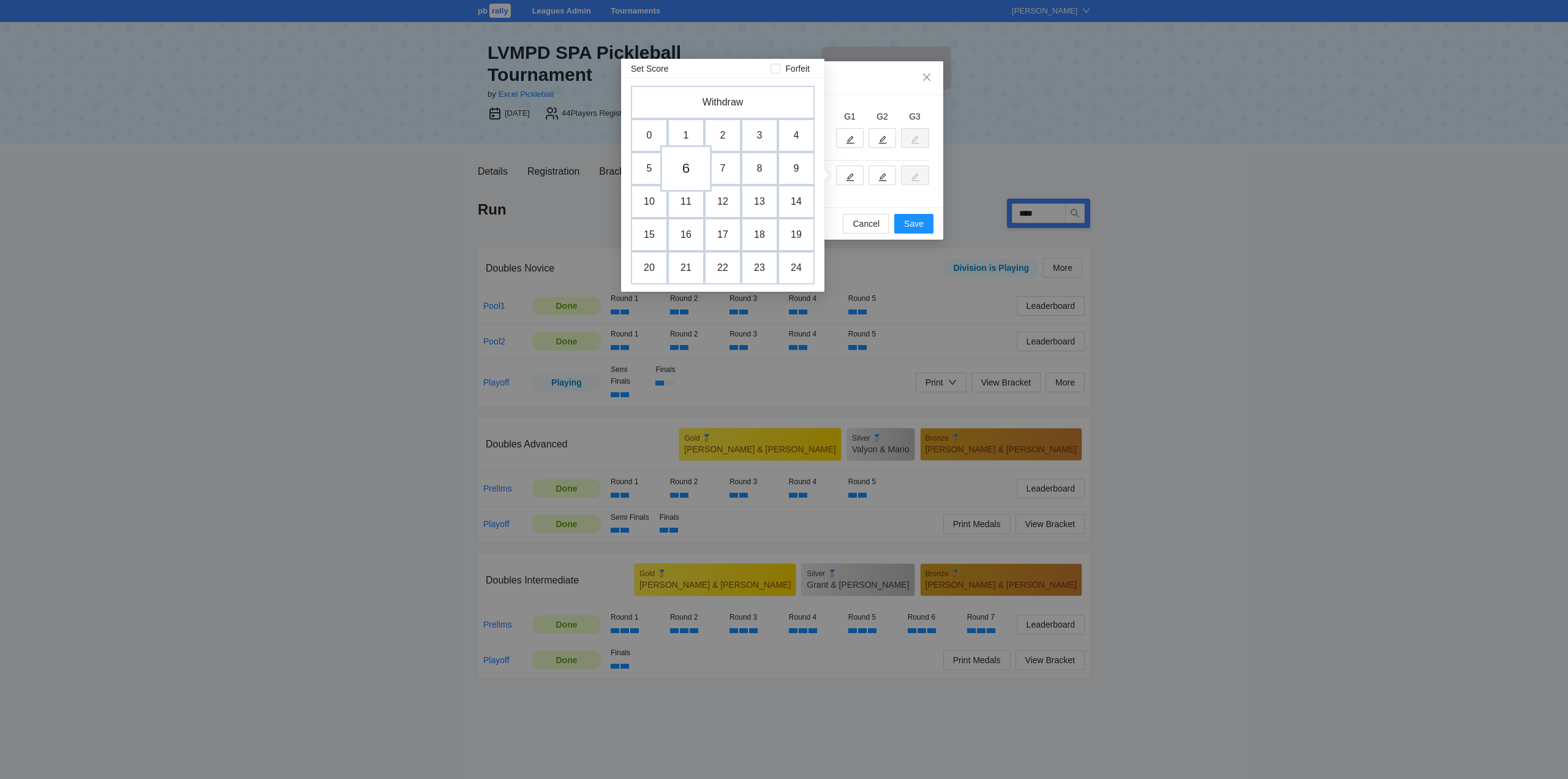
click at [692, 165] on td "6" at bounding box center [685, 168] width 51 height 46
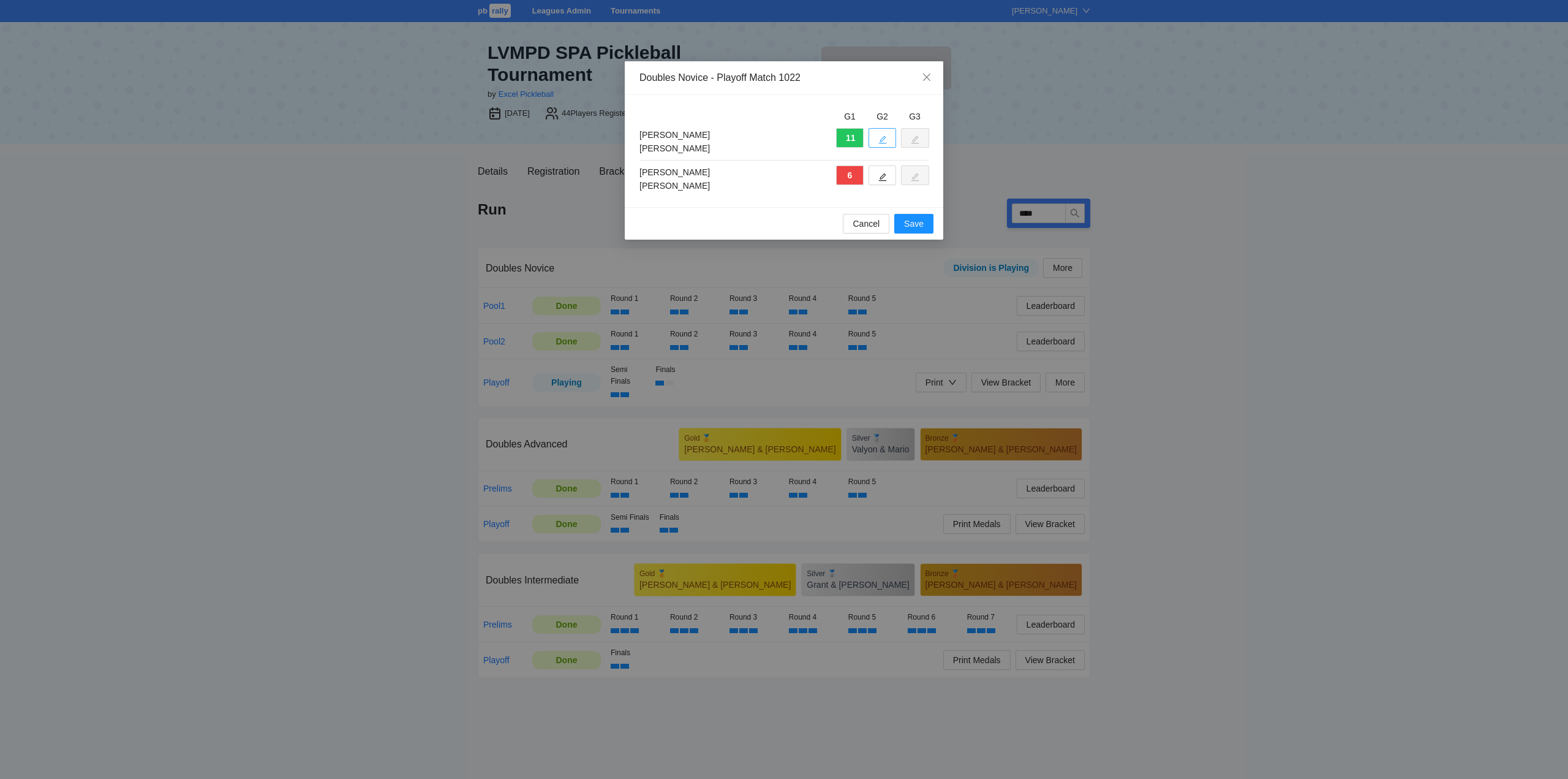
click at [886, 136] on icon "edit" at bounding box center [883, 140] width 9 height 9
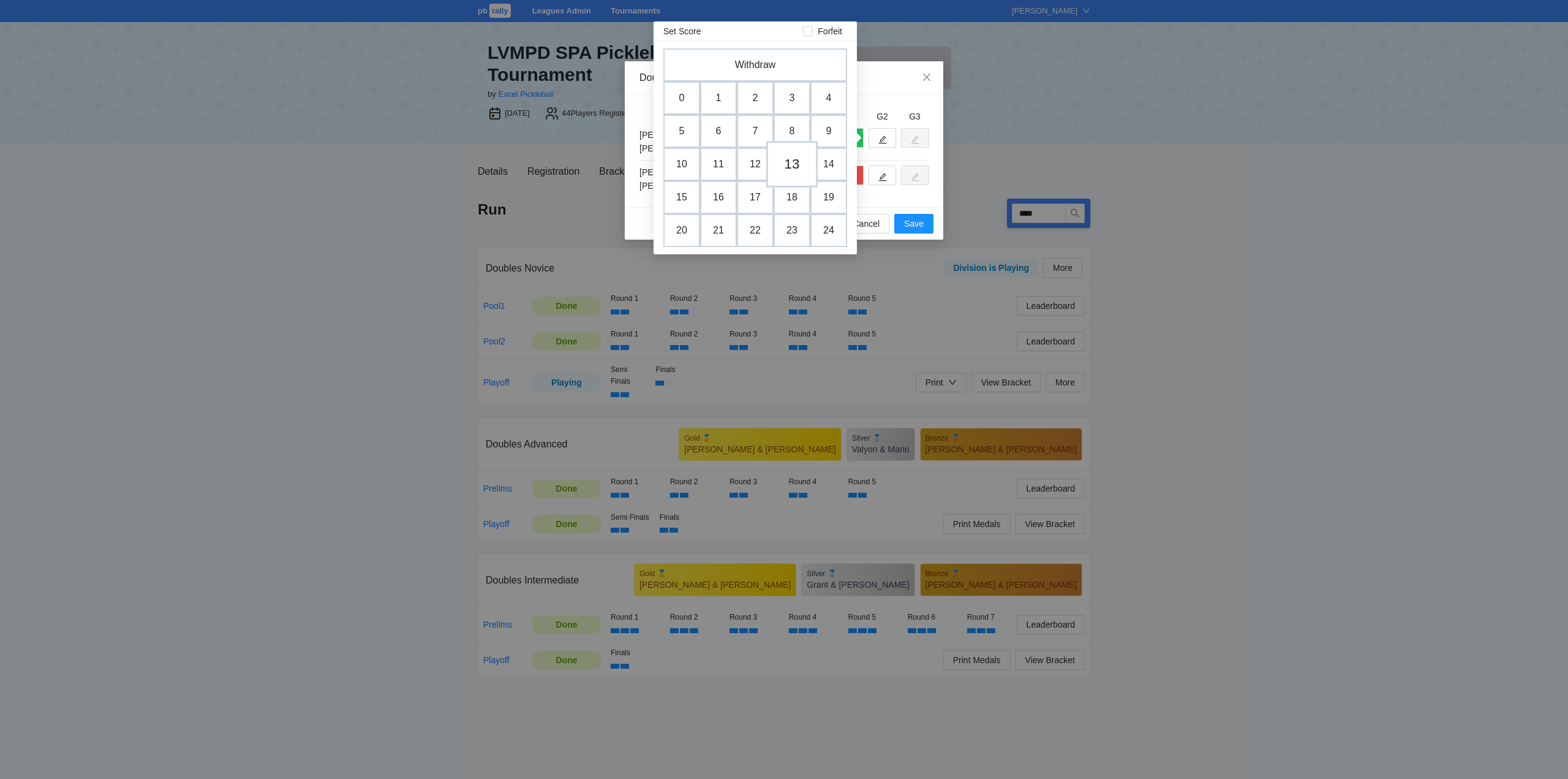
click at [797, 164] on td "13" at bounding box center [791, 164] width 51 height 46
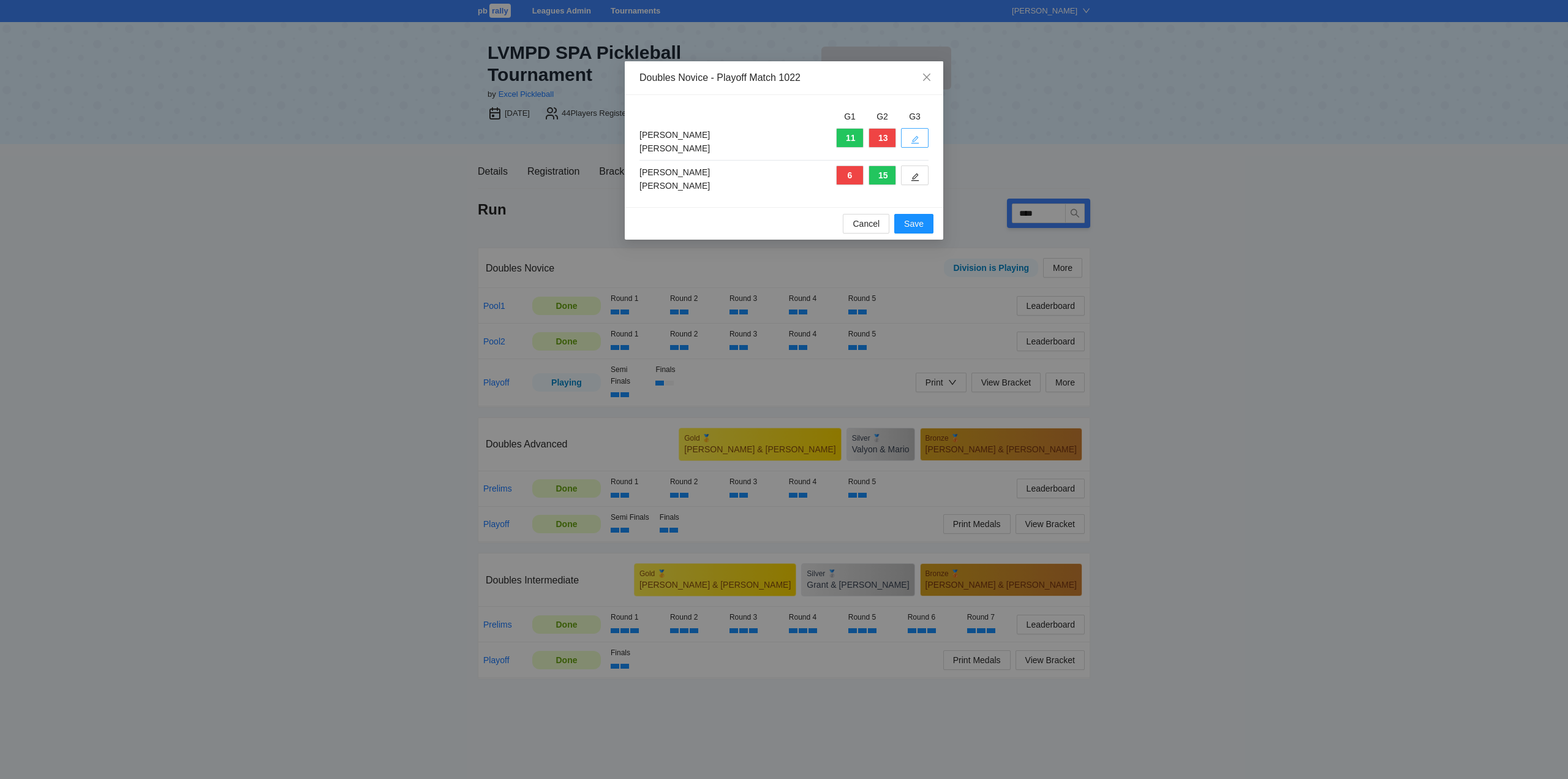
click at [918, 133] on button "button" at bounding box center [914, 138] width 27 height 20
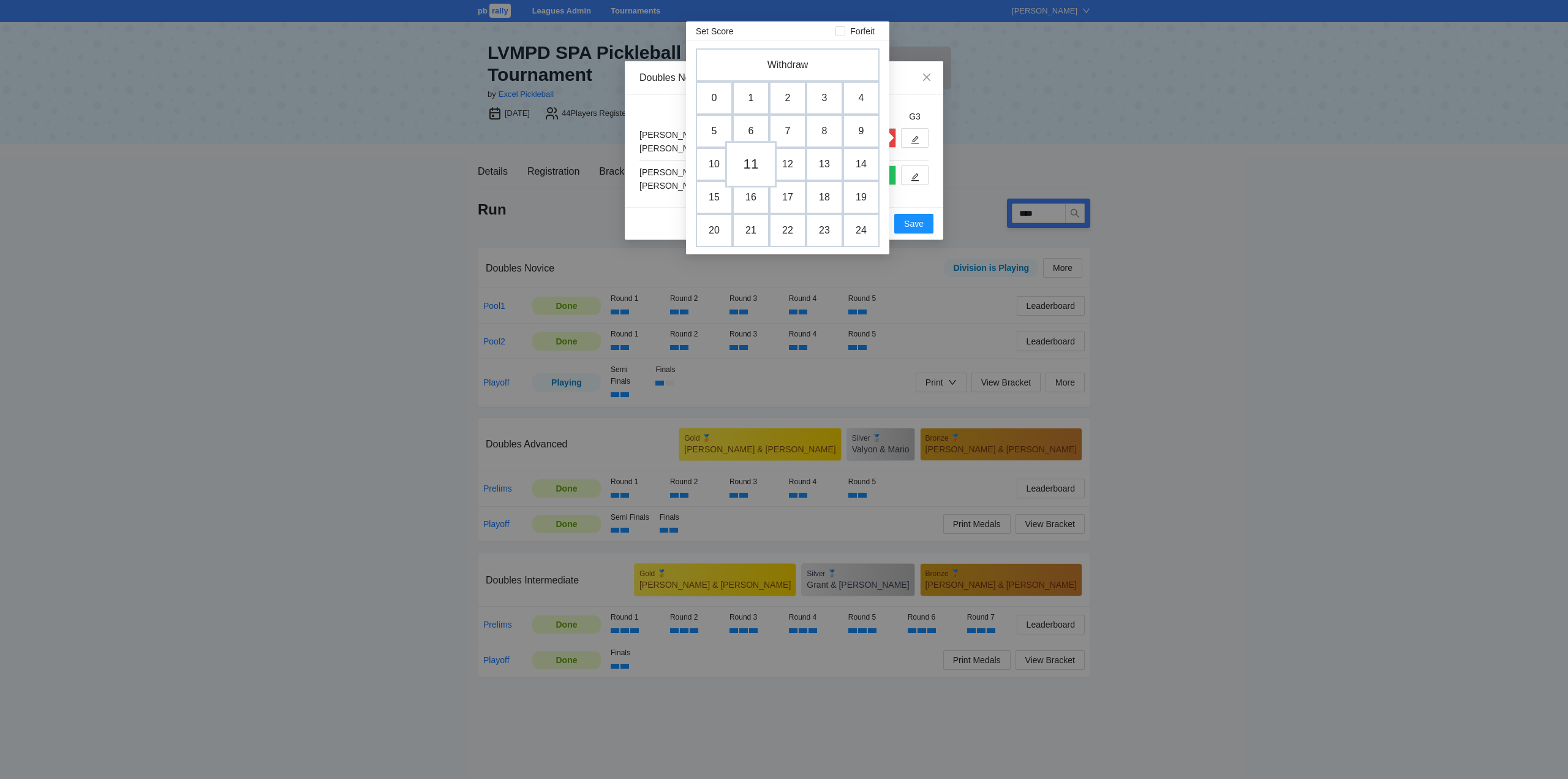
click at [753, 164] on td "11" at bounding box center [751, 164] width 51 height 46
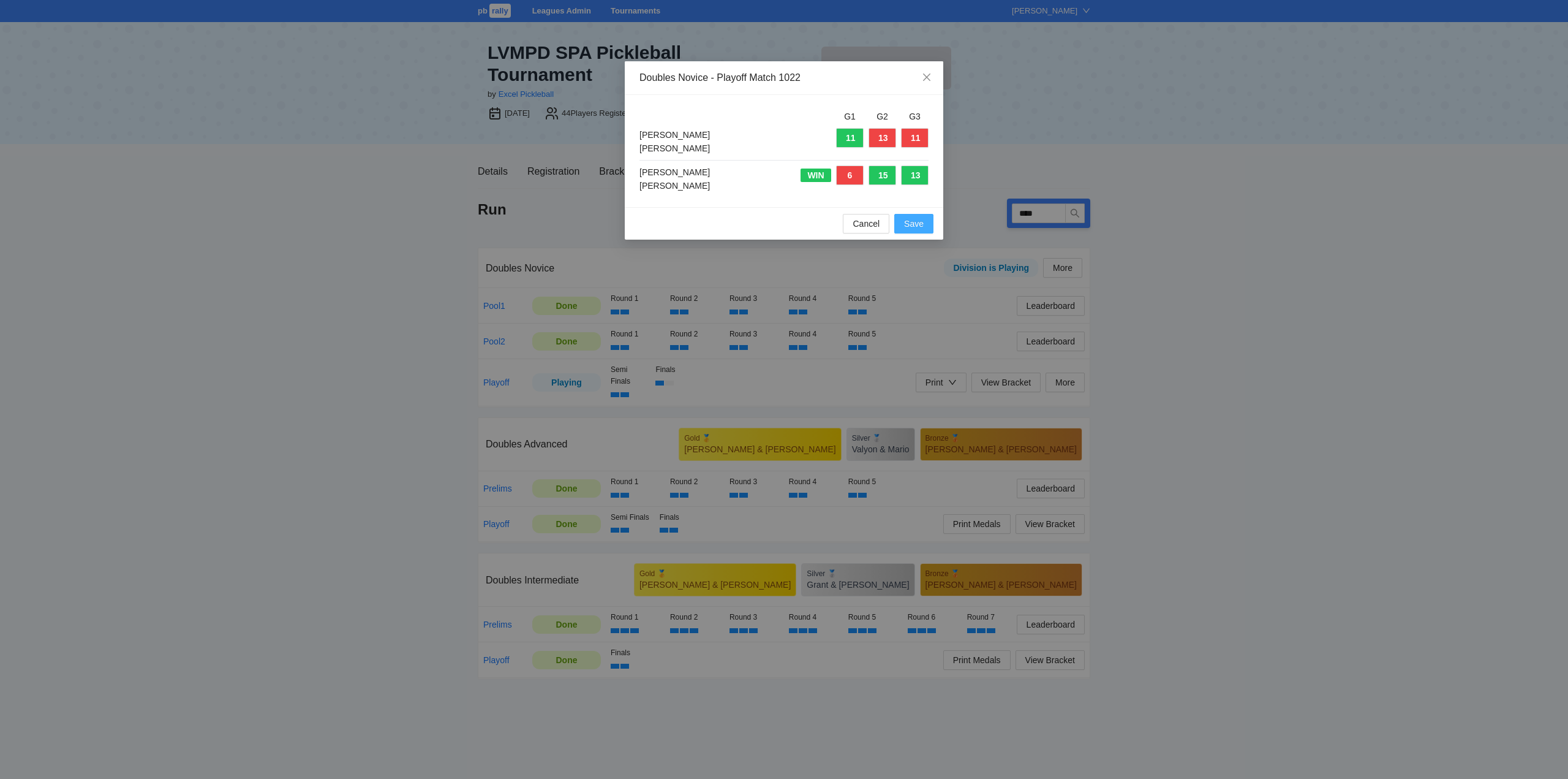
click at [912, 223] on span "Save" at bounding box center [914, 223] width 20 height 13
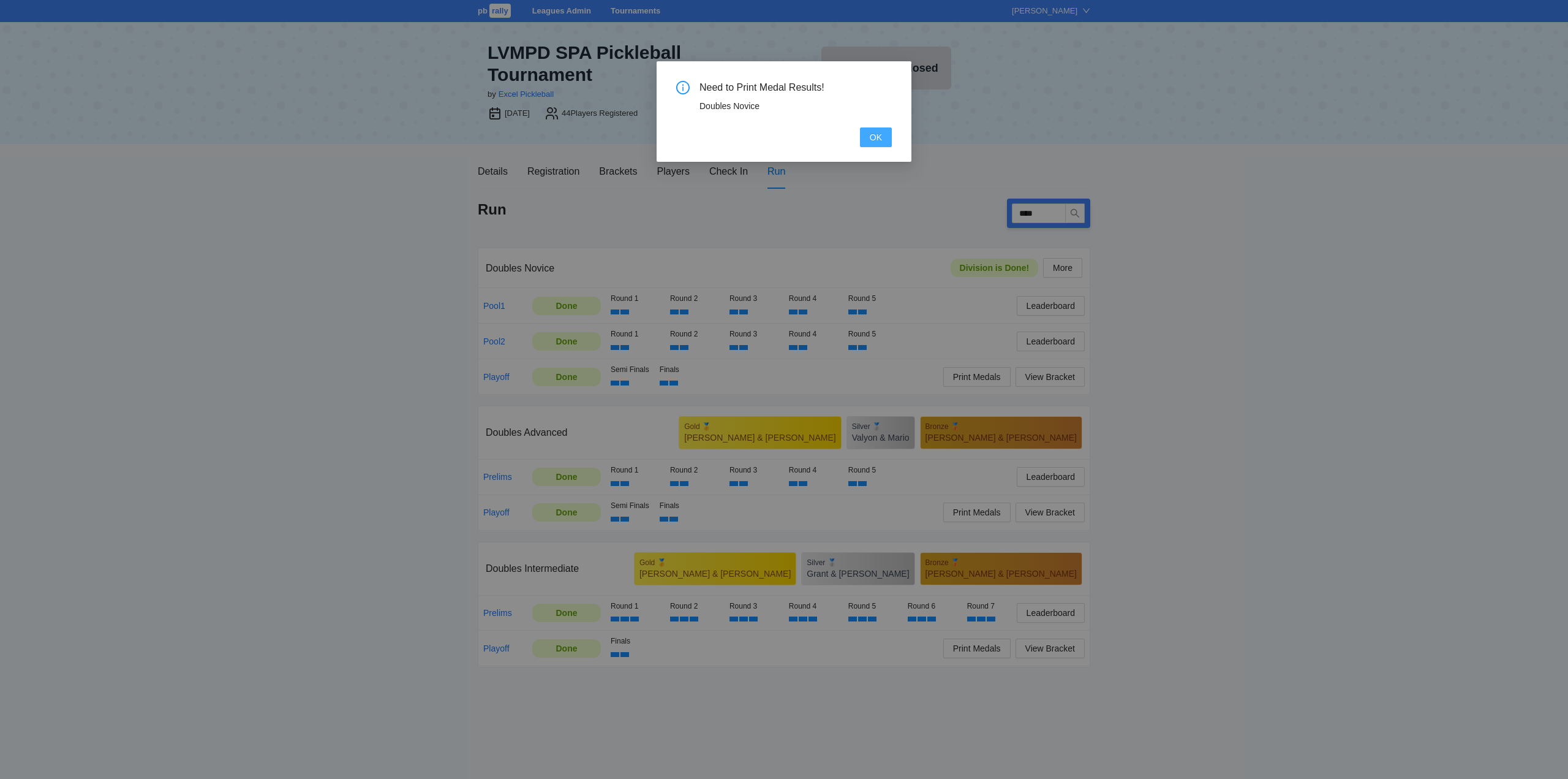
click at [870, 138] on span "OK" at bounding box center [876, 137] width 12 height 13
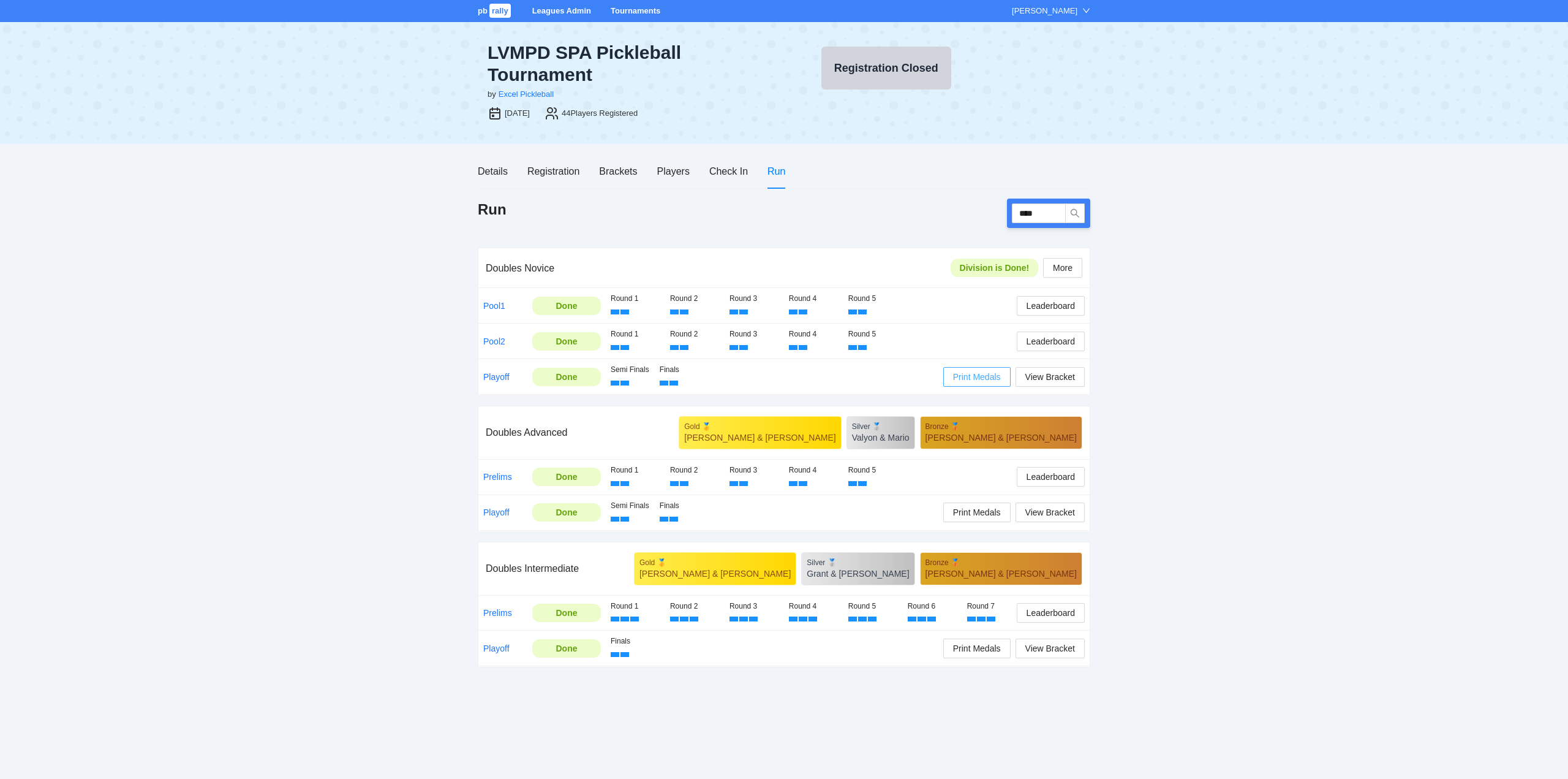
click at [976, 378] on span "Print Medals" at bounding box center [976, 376] width 48 height 13
click at [626, 11] on link "Tournaments" at bounding box center [635, 11] width 49 height 9
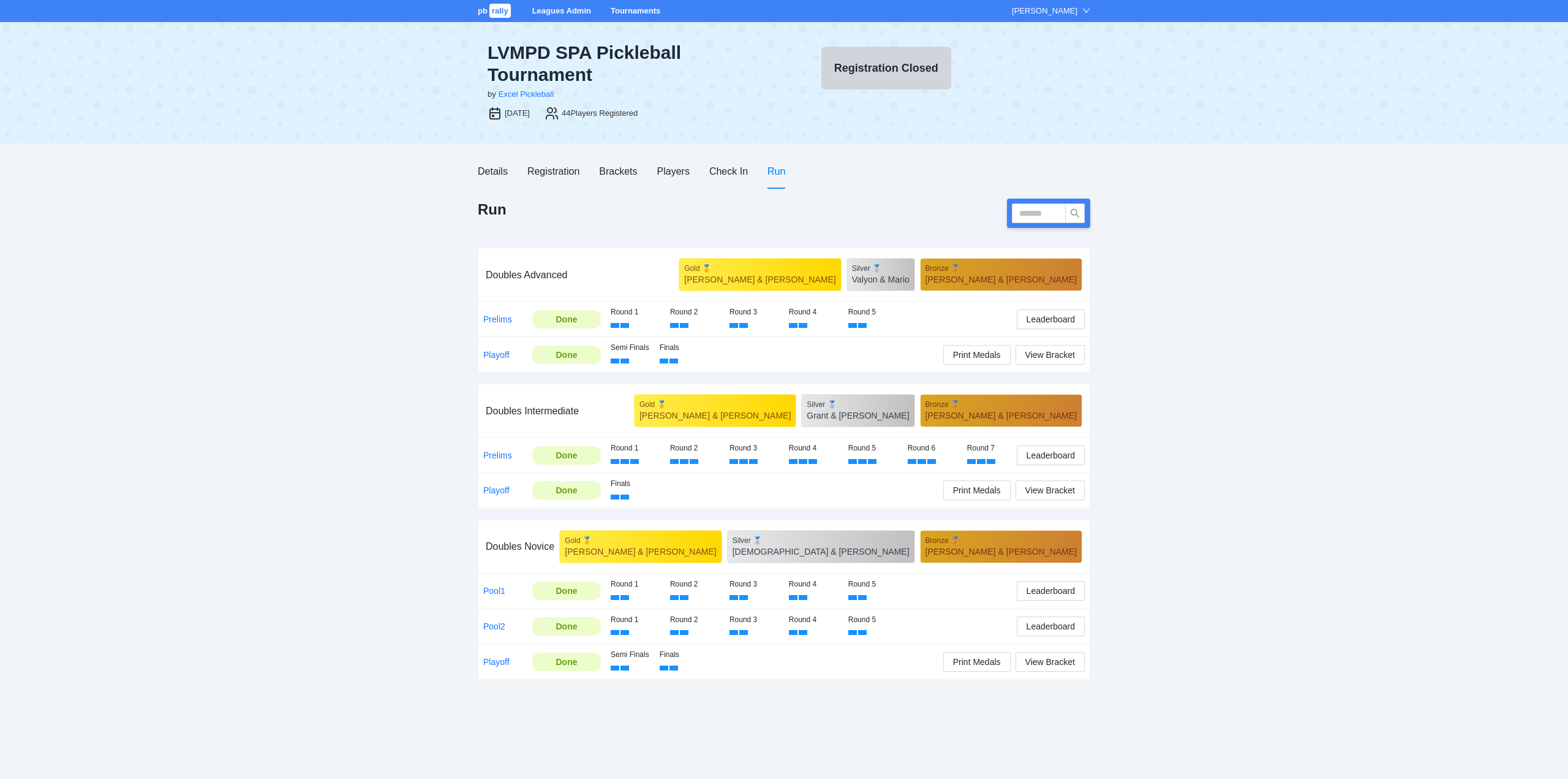
click at [630, 10] on link "Tournaments" at bounding box center [635, 11] width 49 height 9
